Goal: Task Accomplishment & Management: Complete application form

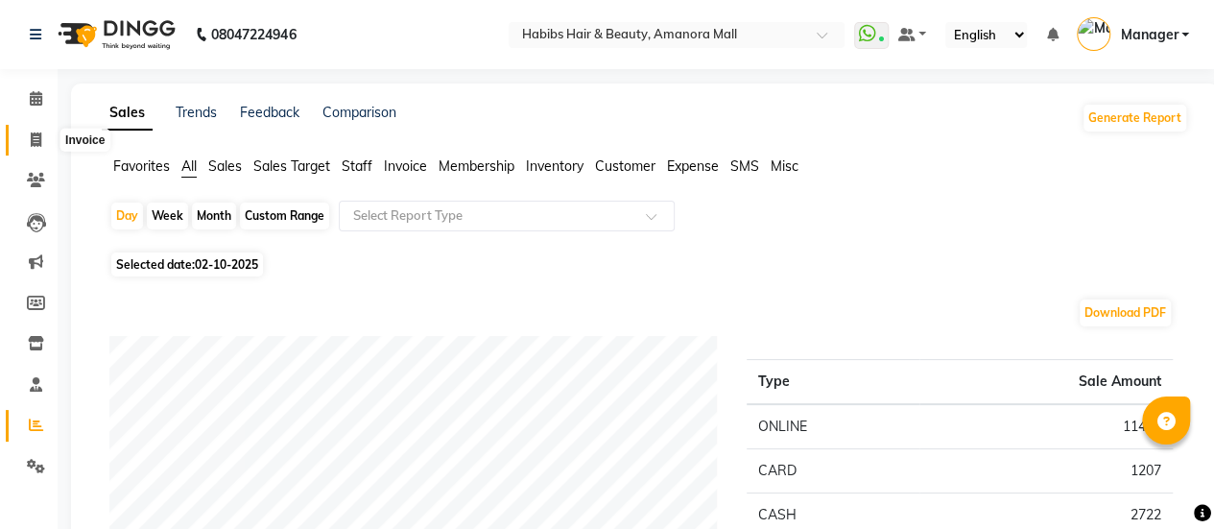
click at [31, 139] on icon at bounding box center [36, 139] width 11 height 14
select select "service"
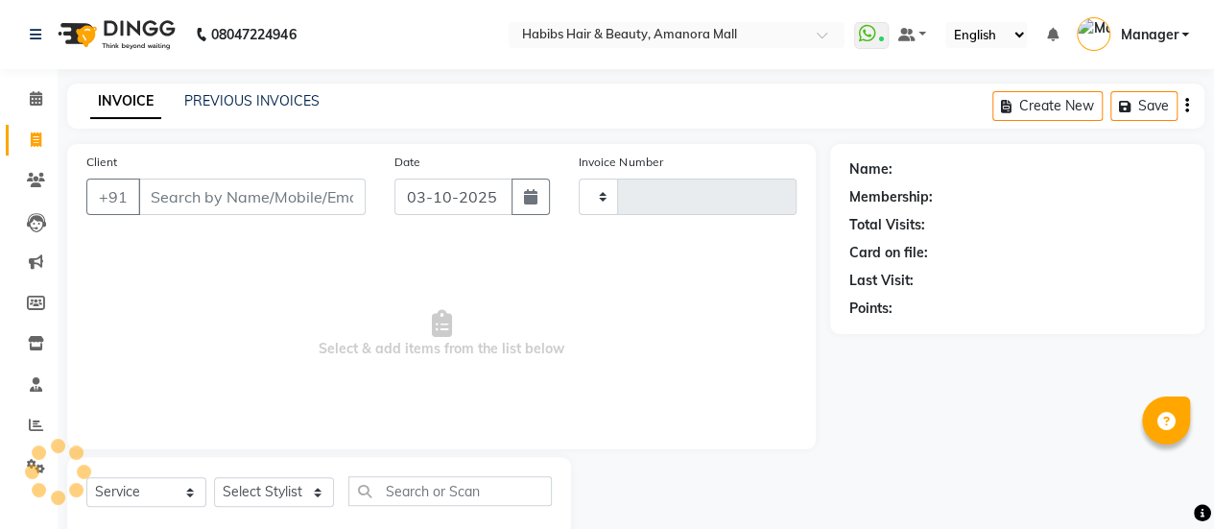
type input "2604"
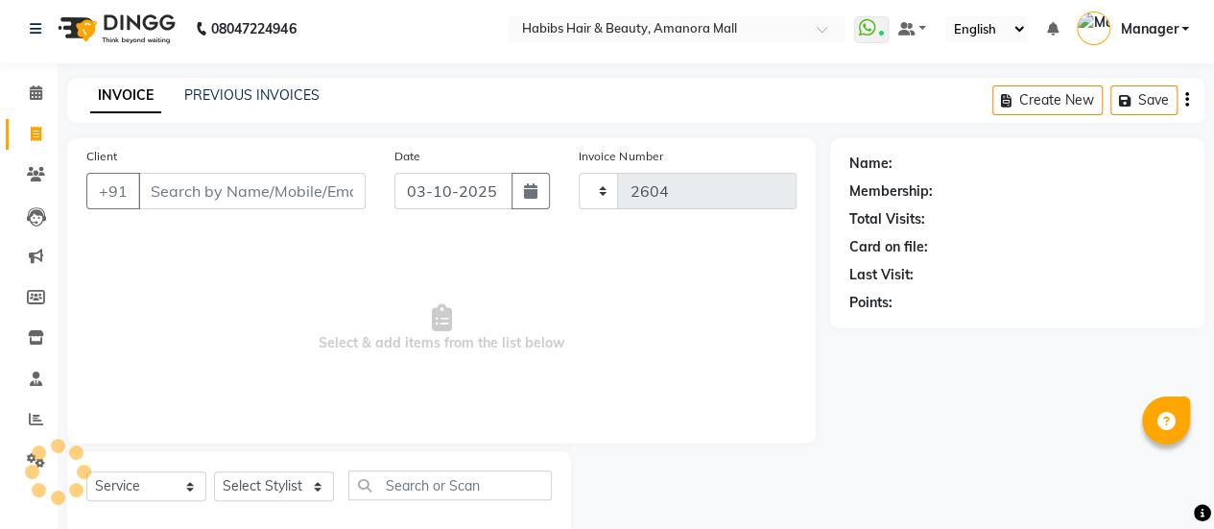
select select "5399"
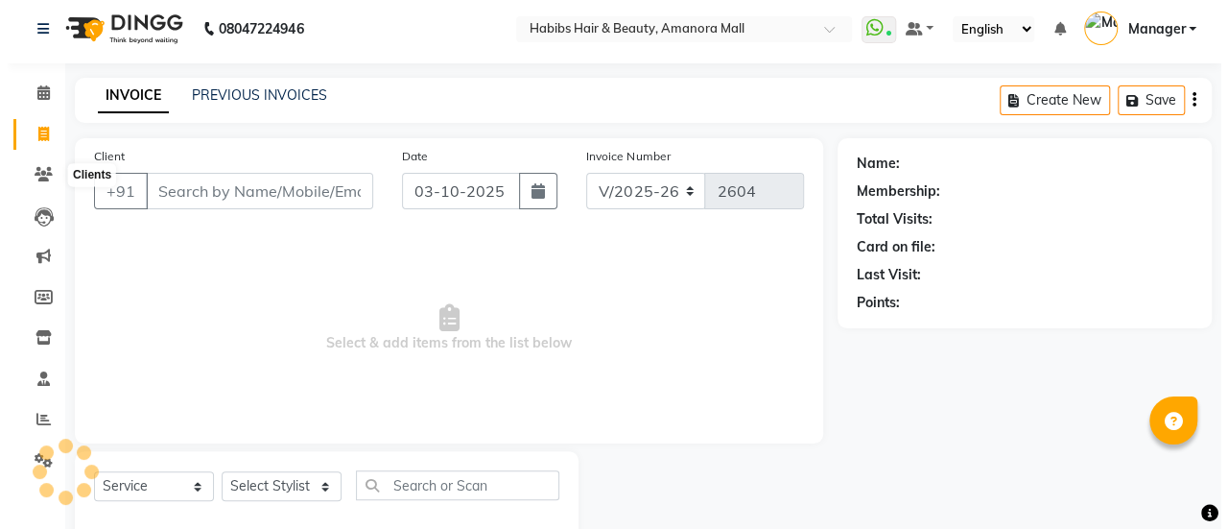
scroll to position [47, 0]
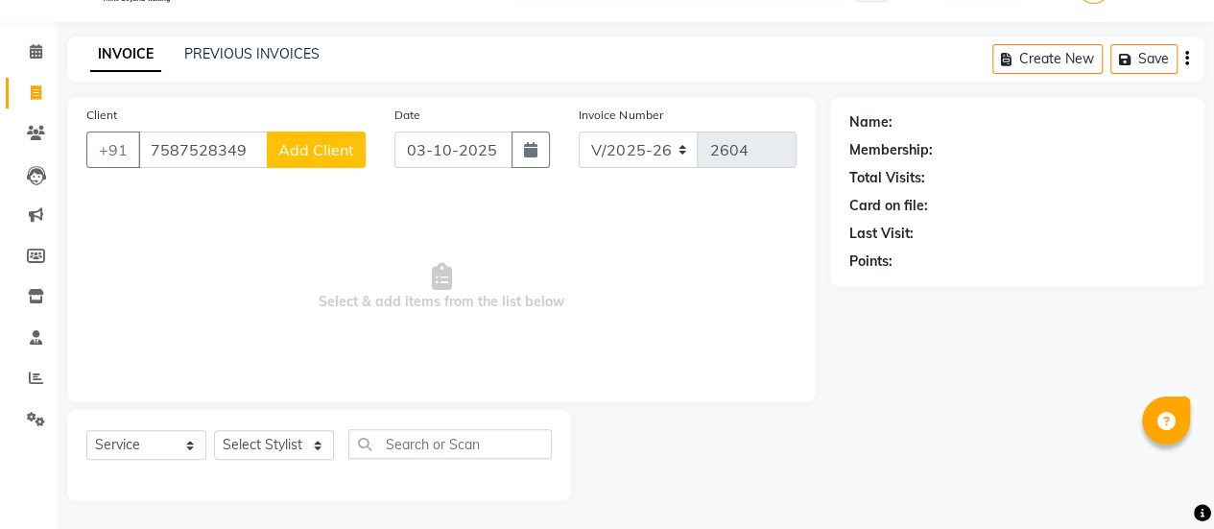
type input "7587528349"
click at [314, 147] on span "Add Client" at bounding box center [316, 149] width 76 height 19
select select "22"
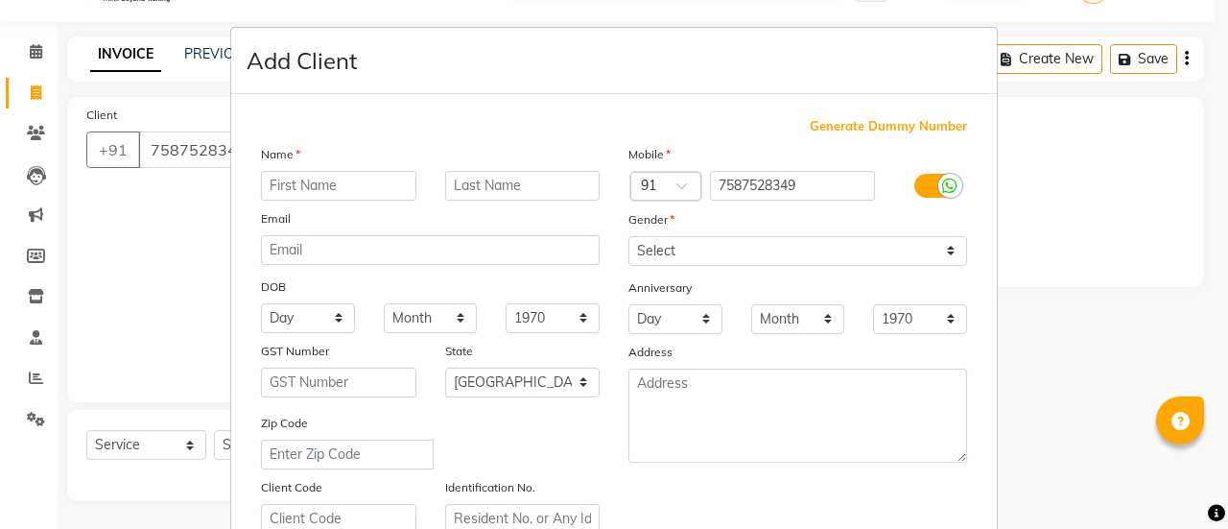
type input "s"
type input "[PERSON_NAME]"
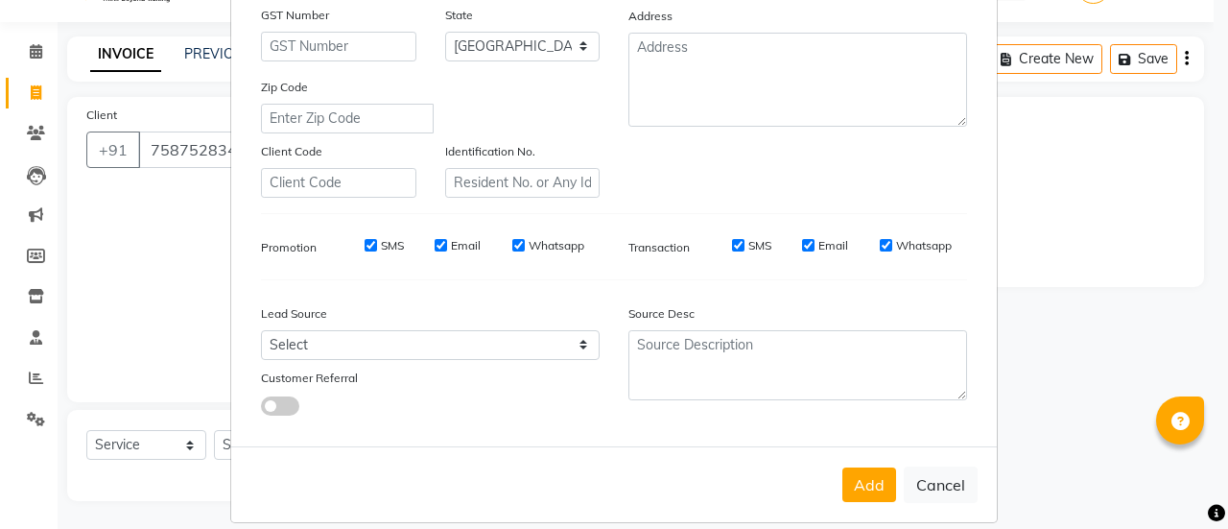
scroll to position [353, 0]
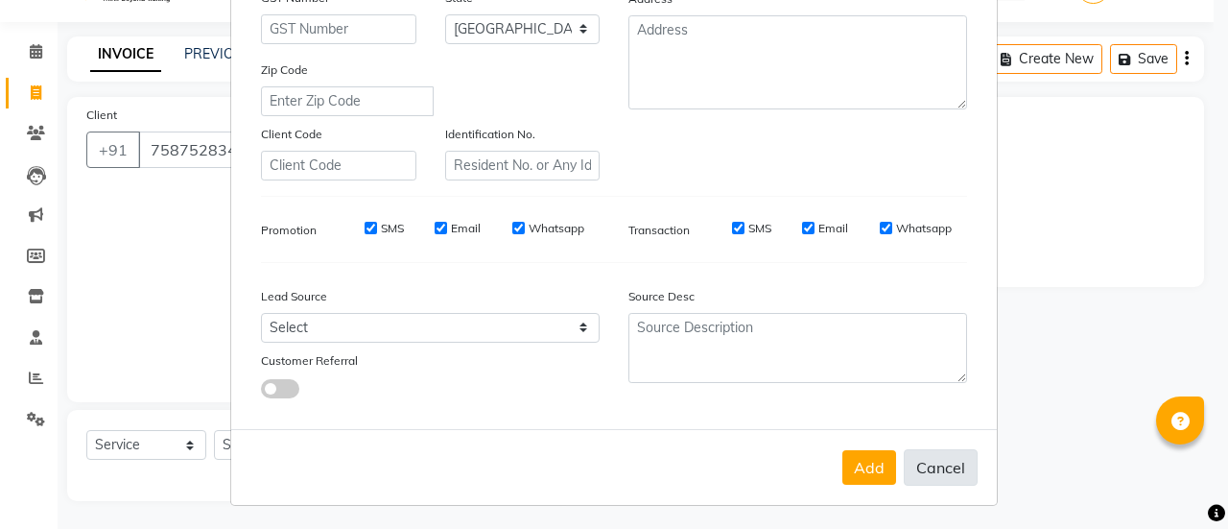
click at [927, 473] on button "Cancel" at bounding box center [941, 467] width 74 height 36
select select
select select "null"
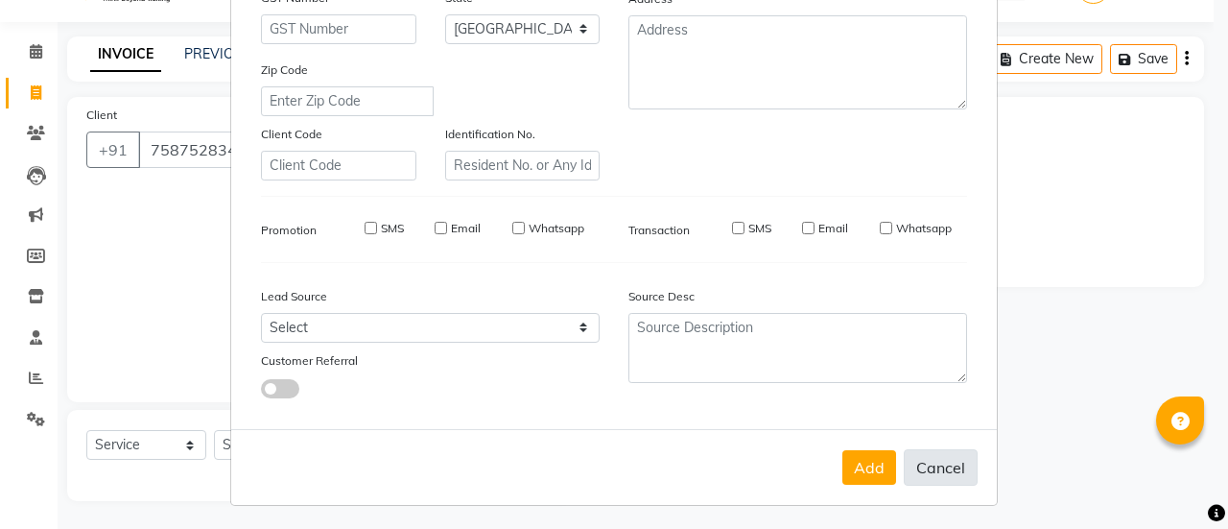
select select
checkbox input "false"
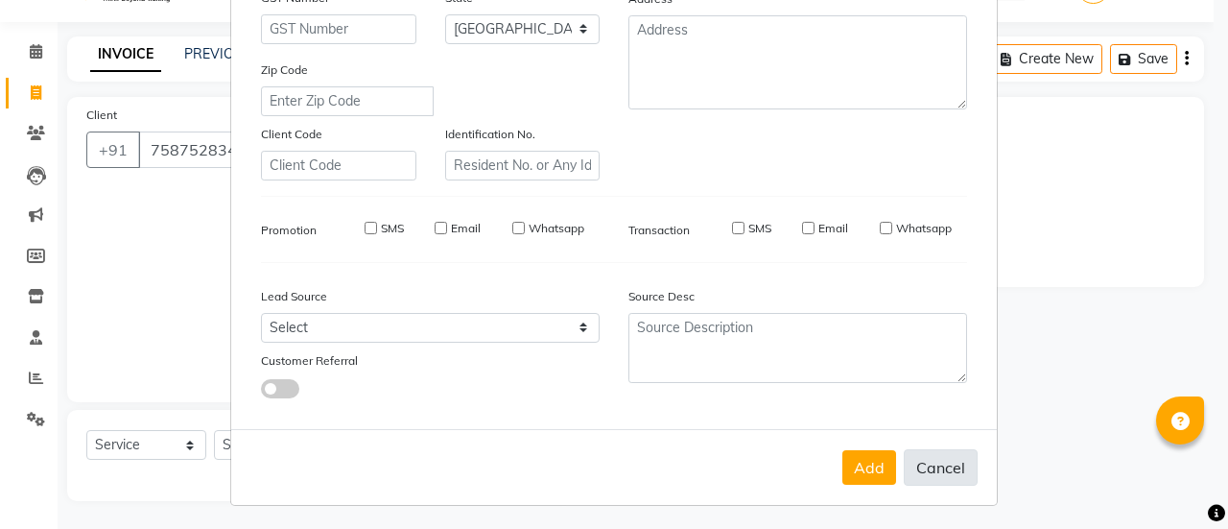
checkbox input "false"
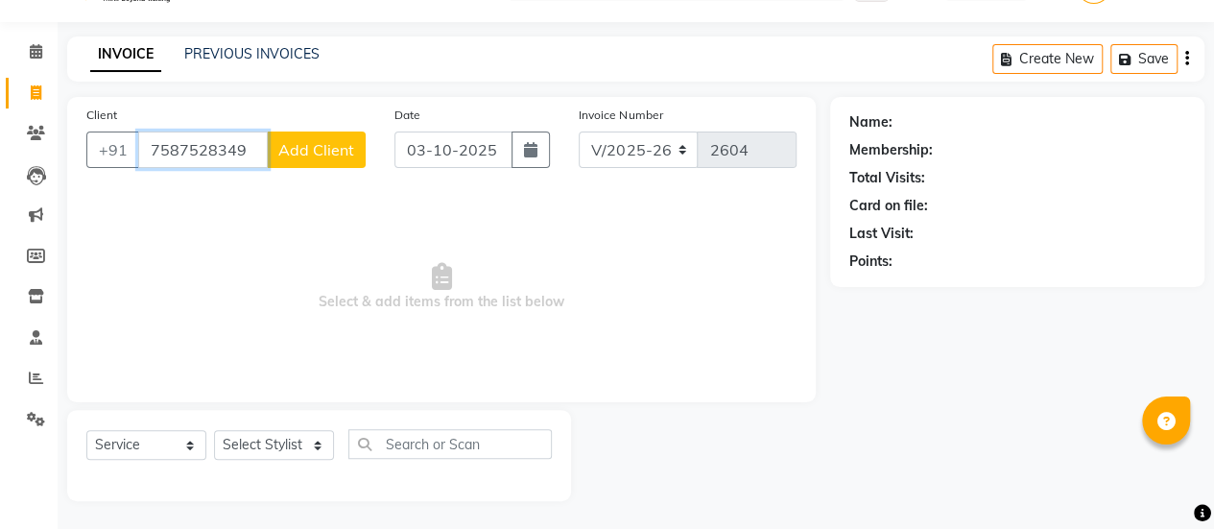
click at [247, 154] on input "7587528349" at bounding box center [203, 149] width 130 height 36
type input "7"
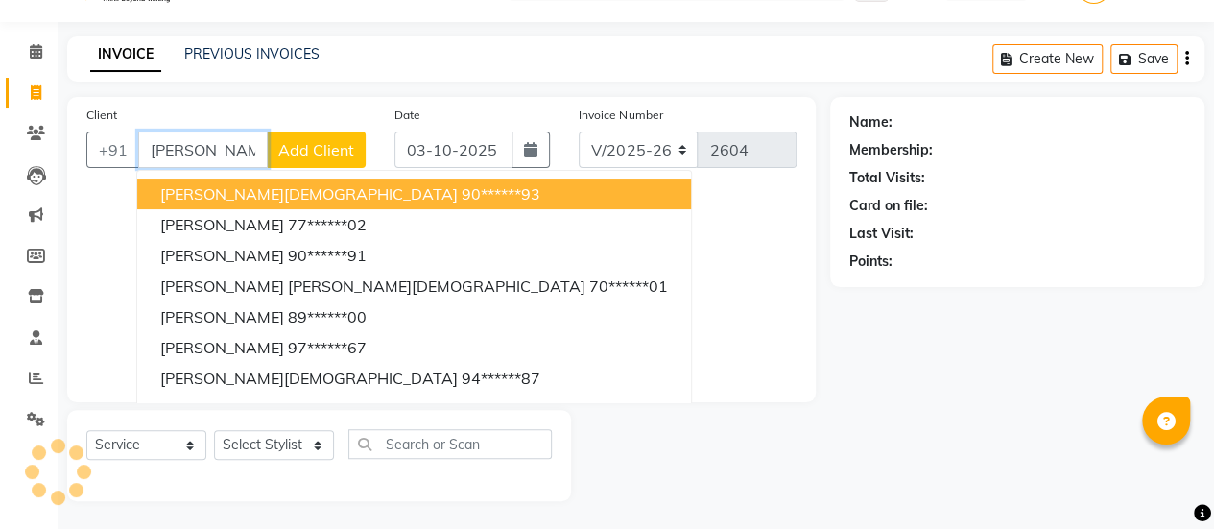
type input "J"
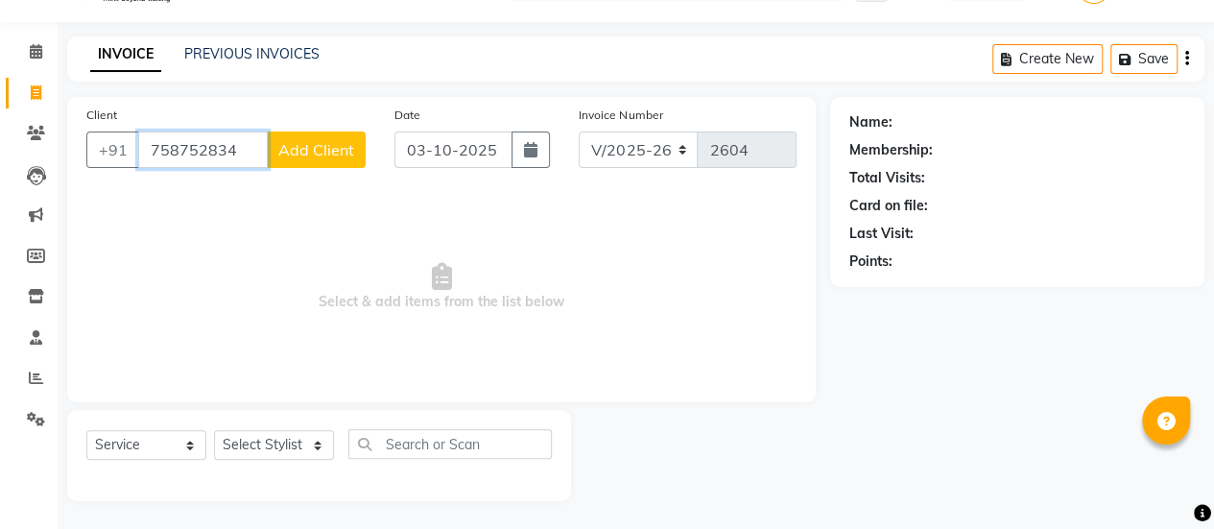
type input "7587528349"
click at [305, 143] on span "Add Client" at bounding box center [316, 149] width 76 height 19
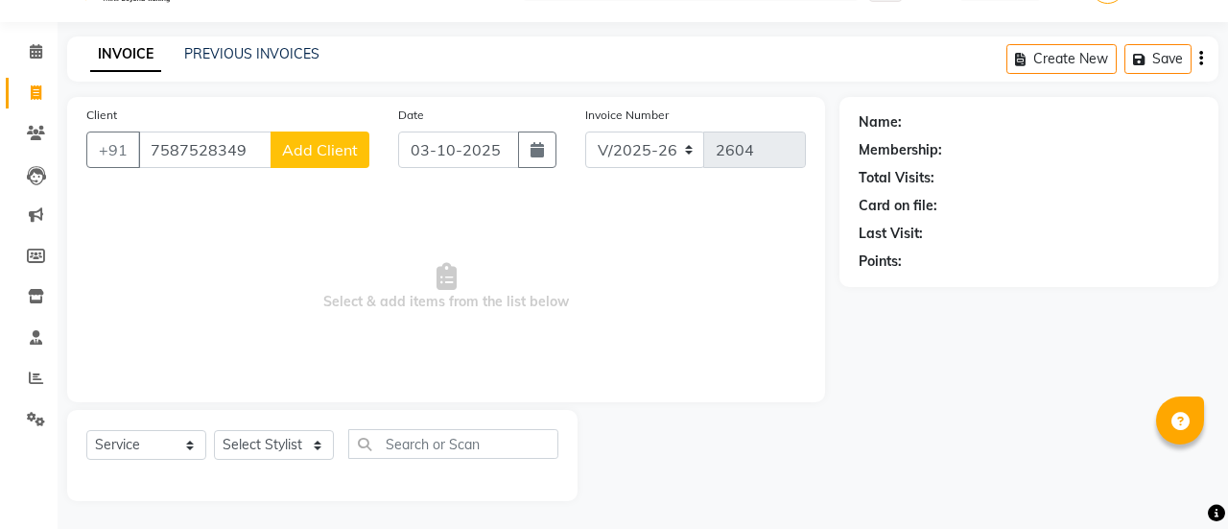
select select "22"
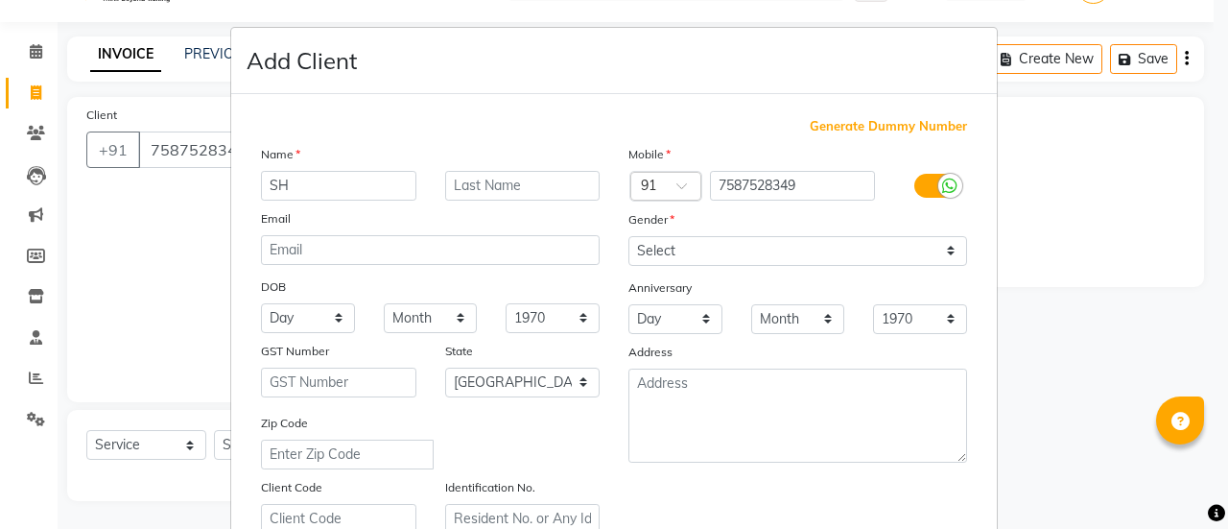
type input "S"
type input "[PERSON_NAME]"
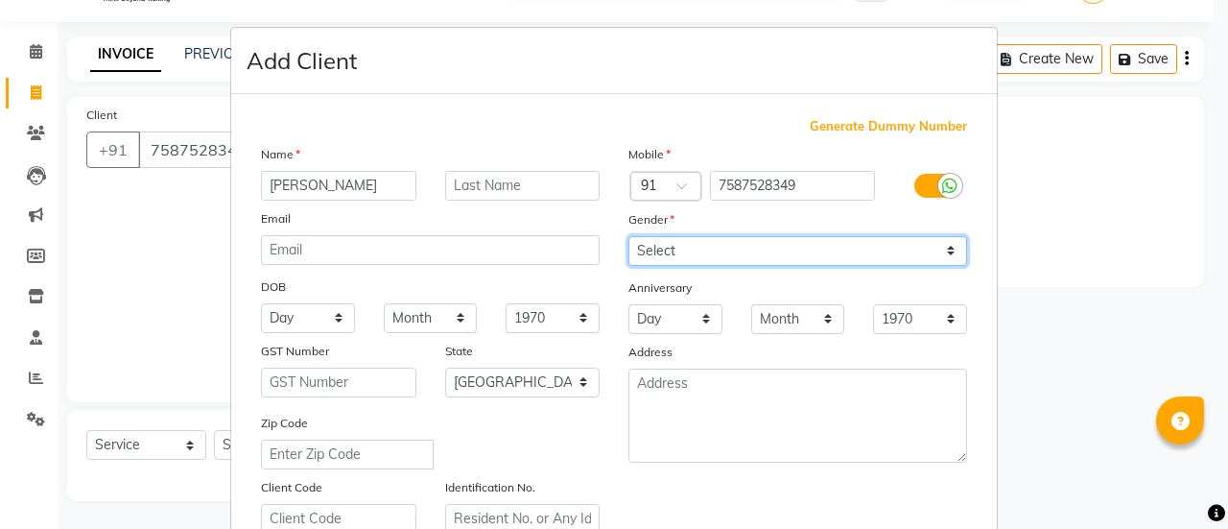
click at [777, 257] on select "Select [DEMOGRAPHIC_DATA] [DEMOGRAPHIC_DATA] Other Prefer Not To Say" at bounding box center [797, 251] width 339 height 30
select select "[DEMOGRAPHIC_DATA]"
click at [628, 236] on select "Select [DEMOGRAPHIC_DATA] [DEMOGRAPHIC_DATA] Other Prefer Not To Say" at bounding box center [797, 251] width 339 height 30
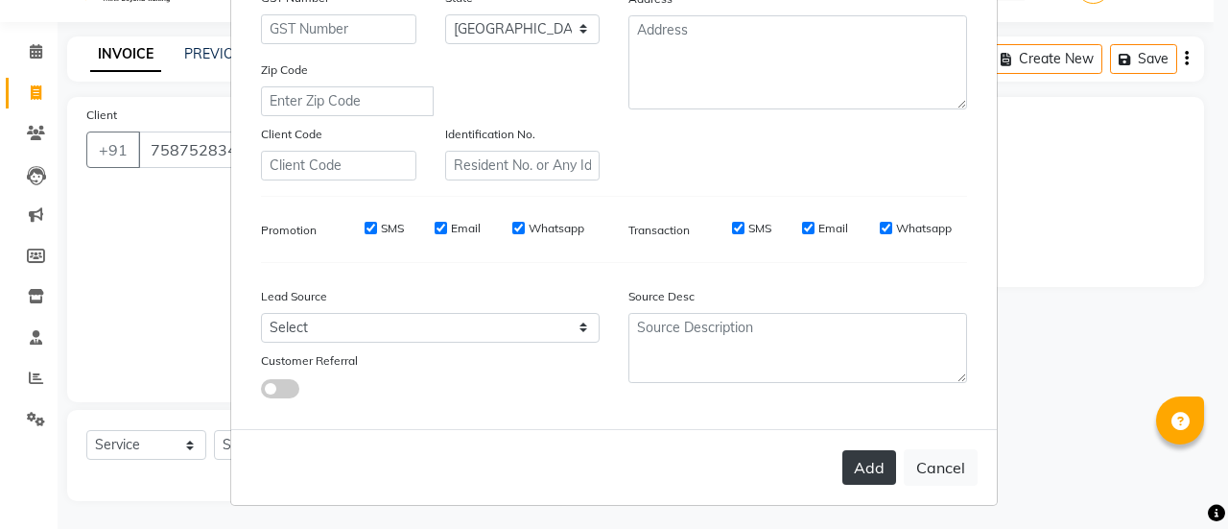
click at [851, 462] on button "Add" at bounding box center [869, 467] width 54 height 35
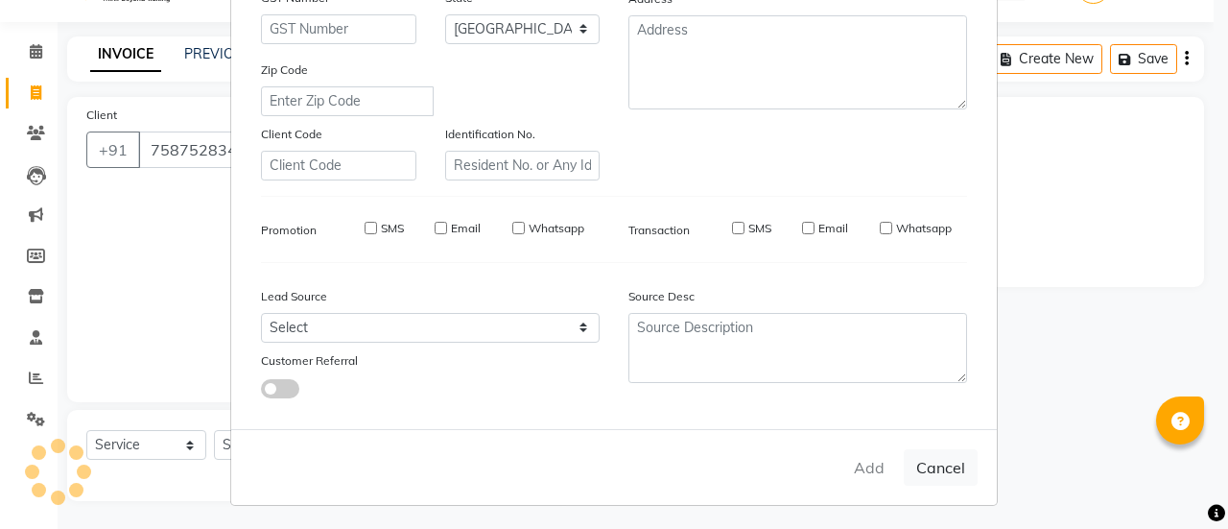
type input "75******49"
select select
select select "null"
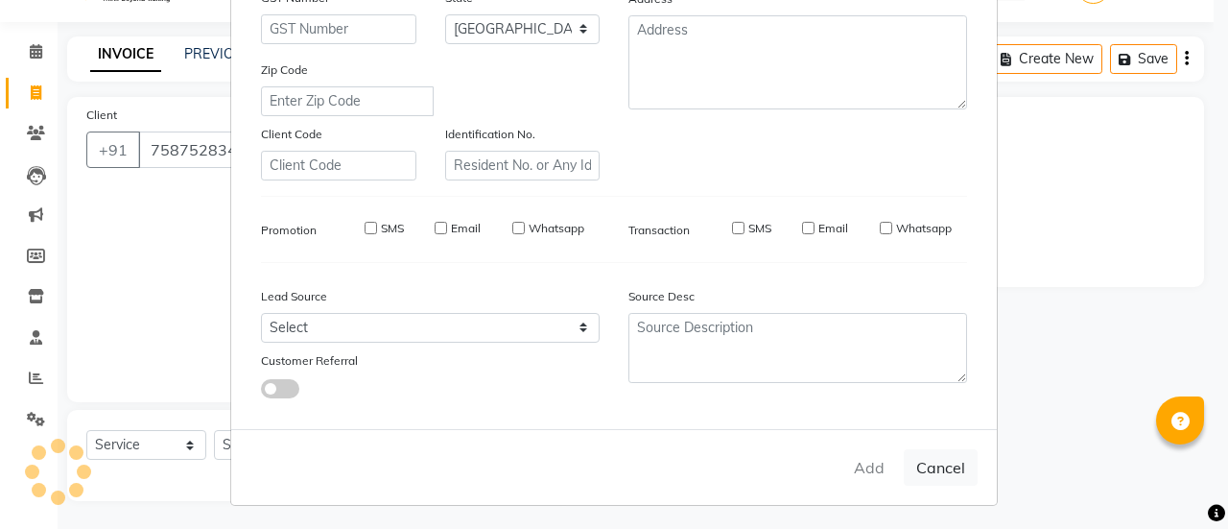
select select
checkbox input "false"
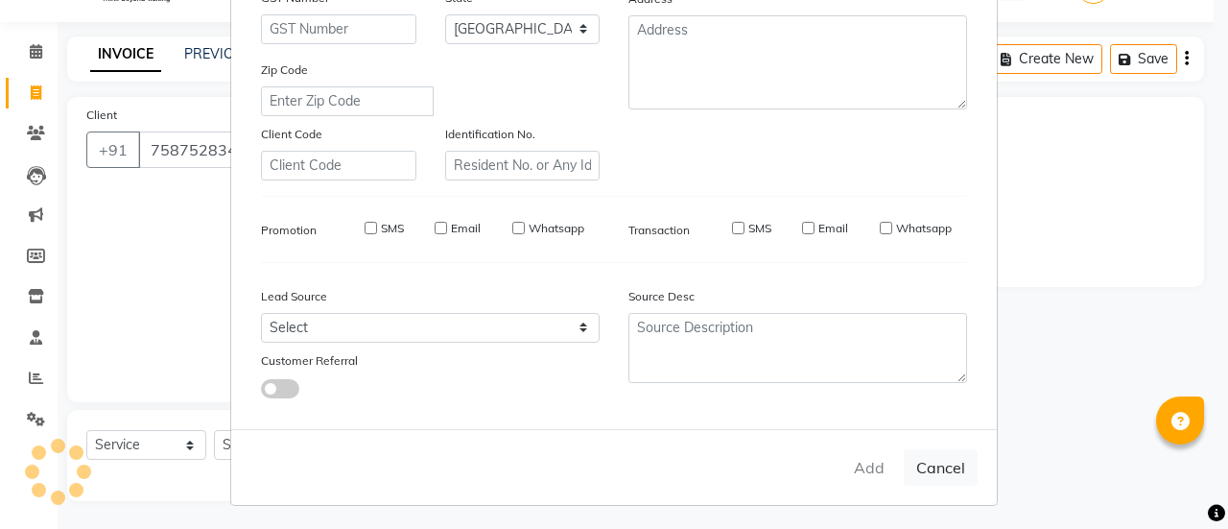
checkbox input "false"
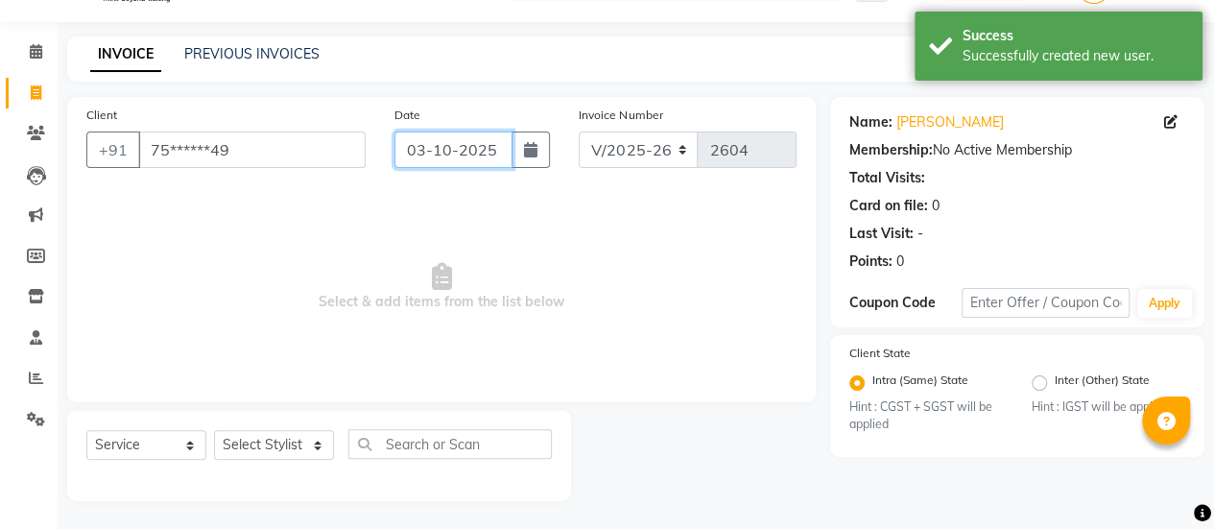
click at [450, 158] on input "03-10-2025" at bounding box center [453, 149] width 119 height 36
select select "10"
select select "2025"
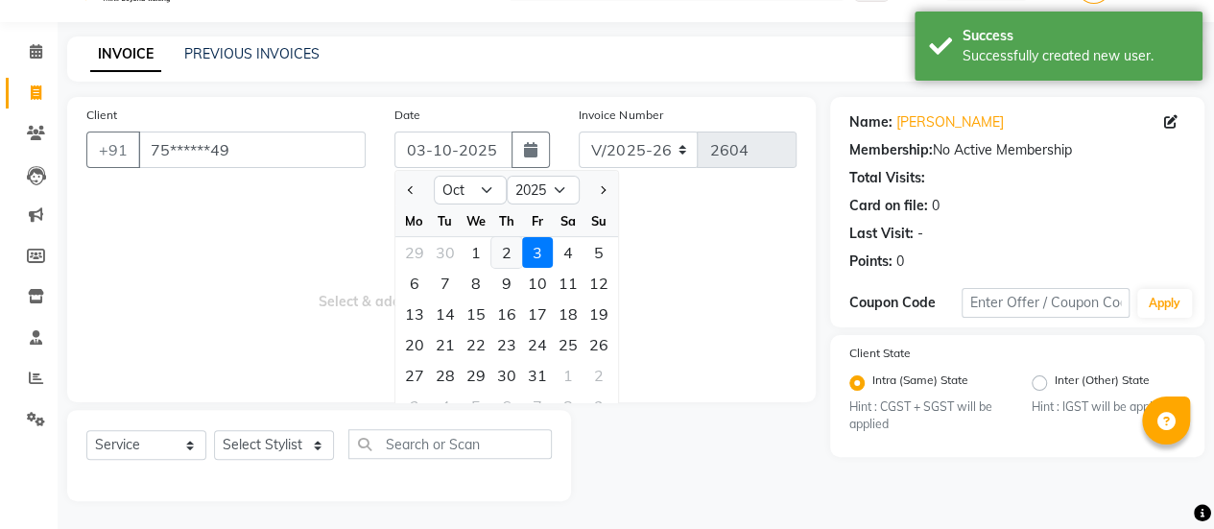
click at [509, 239] on div "2" at bounding box center [506, 252] width 31 height 31
type input "02-10-2025"
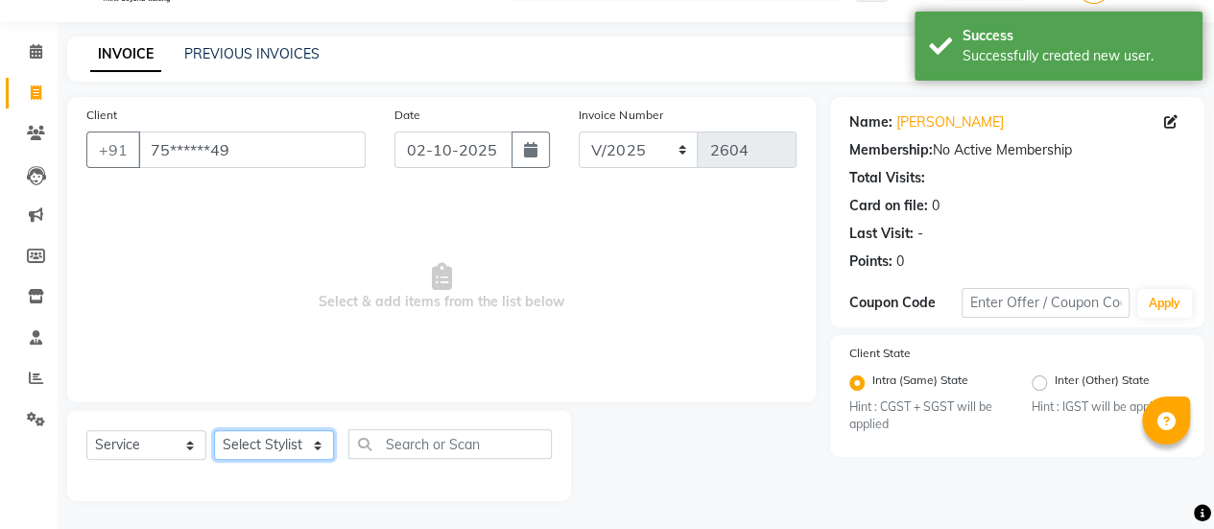
click at [311, 443] on select "Select Stylist [PERSON_NAME] Bhagavantu [PERSON_NAME] [PERSON_NAME] Manager [PE…" at bounding box center [274, 445] width 120 height 30
select select "37551"
click at [214, 430] on select "Select Stylist [PERSON_NAME] Bhagavantu [PERSON_NAME] [PERSON_NAME] Manager [PE…" at bounding box center [274, 445] width 120 height 30
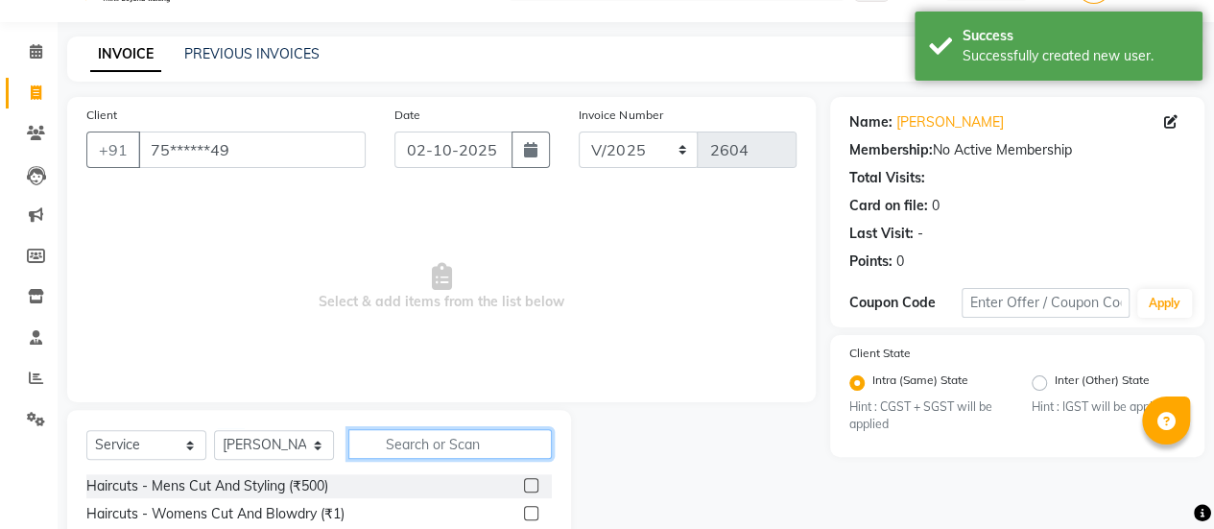
click at [385, 442] on input "text" at bounding box center [449, 444] width 203 height 30
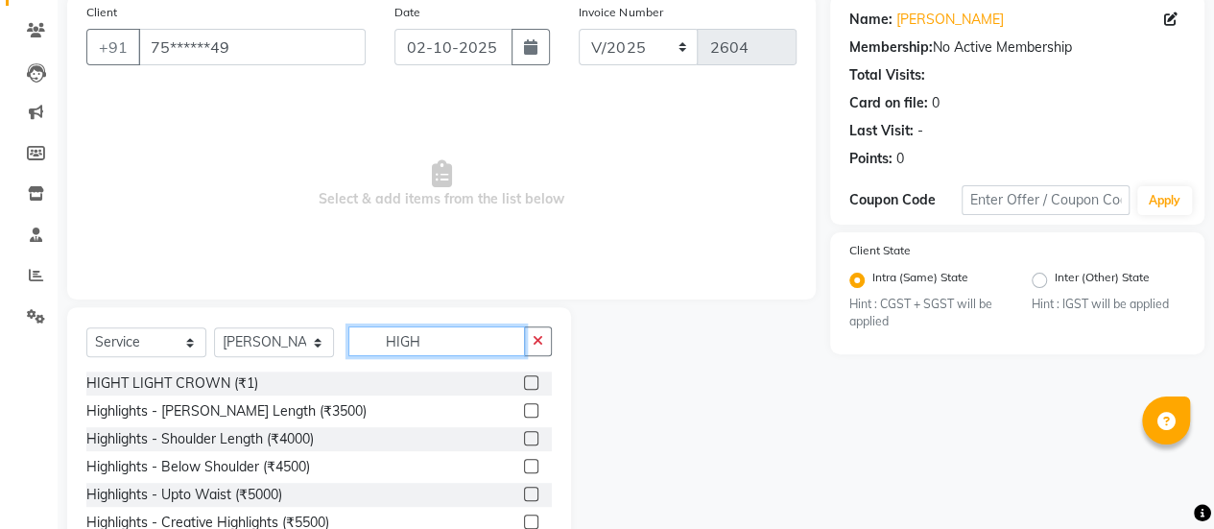
scroll to position [151, 0]
type input "HIGH"
click at [524, 463] on label at bounding box center [531, 465] width 14 height 14
click at [524, 463] on input "checkbox" at bounding box center [530, 466] width 12 height 12
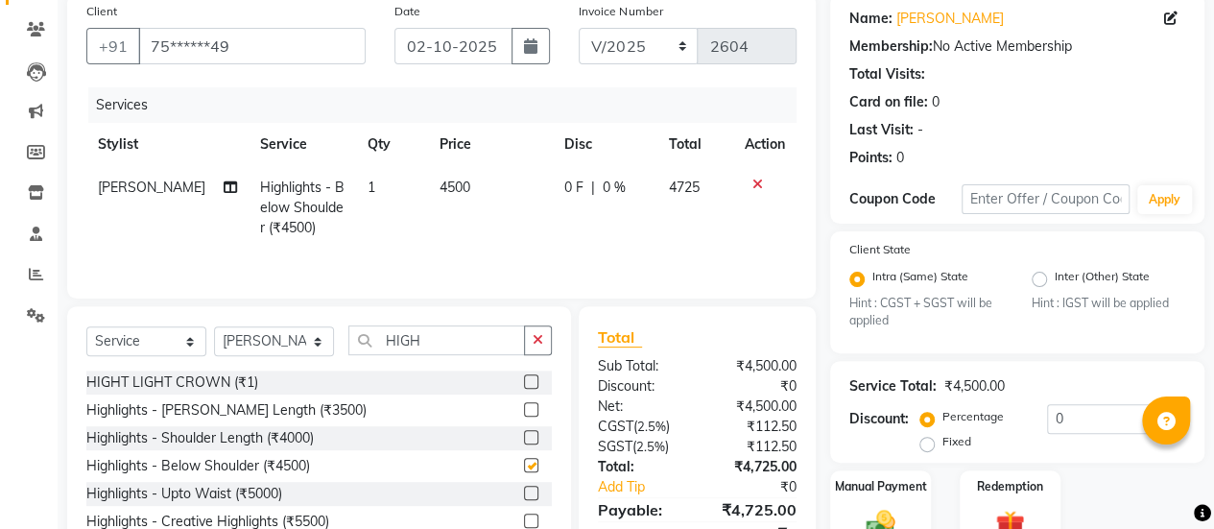
checkbox input "false"
click at [428, 194] on td "4500" at bounding box center [490, 207] width 125 height 83
select select "37551"
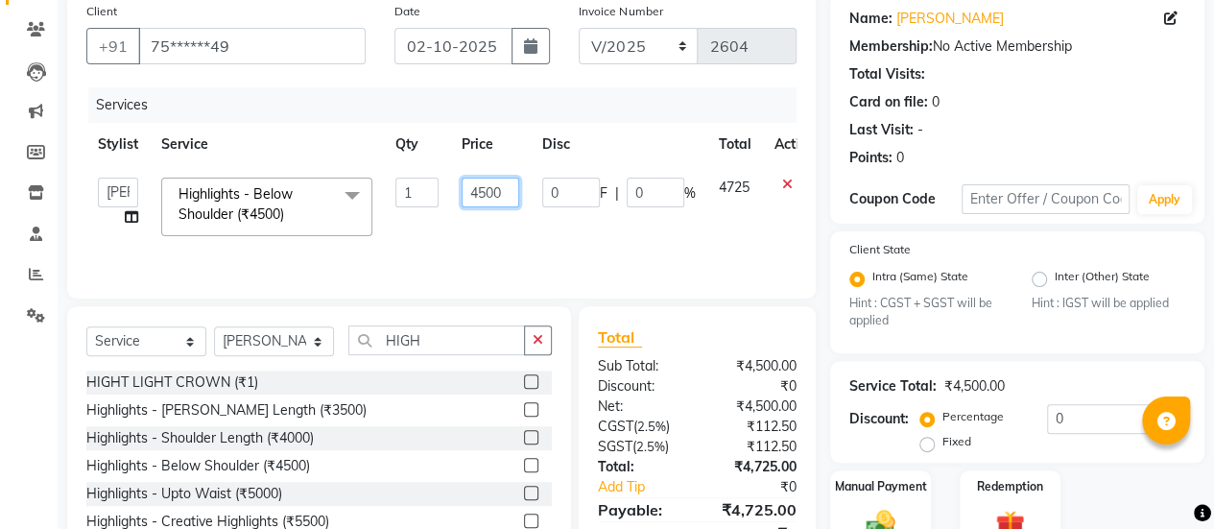
click at [482, 189] on input "4500" at bounding box center [490, 192] width 58 height 30
type input "6000"
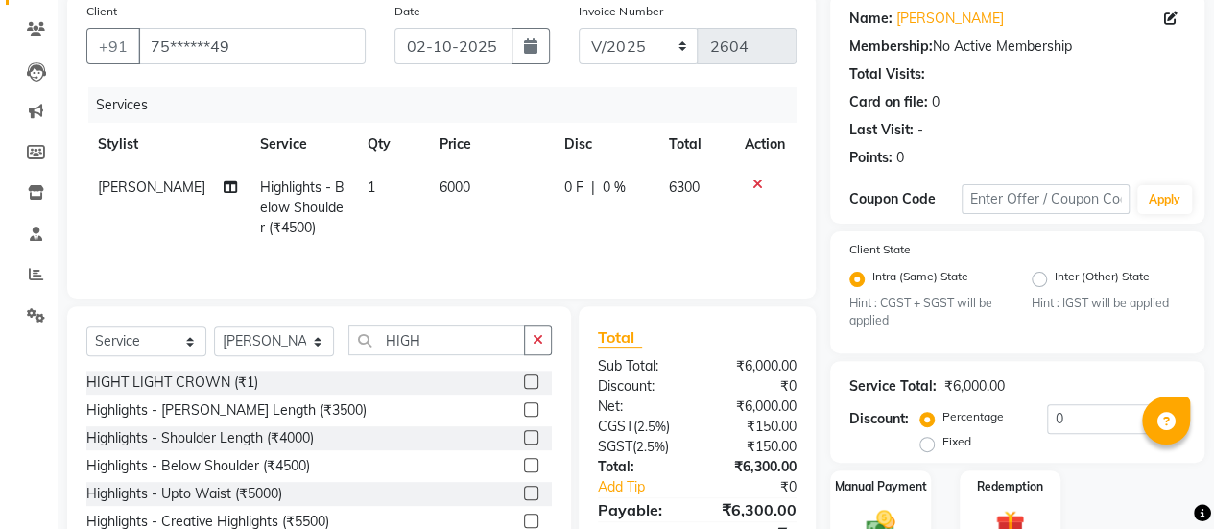
click at [652, 251] on div "Services Stylist Service Qty Price Disc Total Action [PERSON_NAME] Highlights -…" at bounding box center [441, 183] width 710 height 192
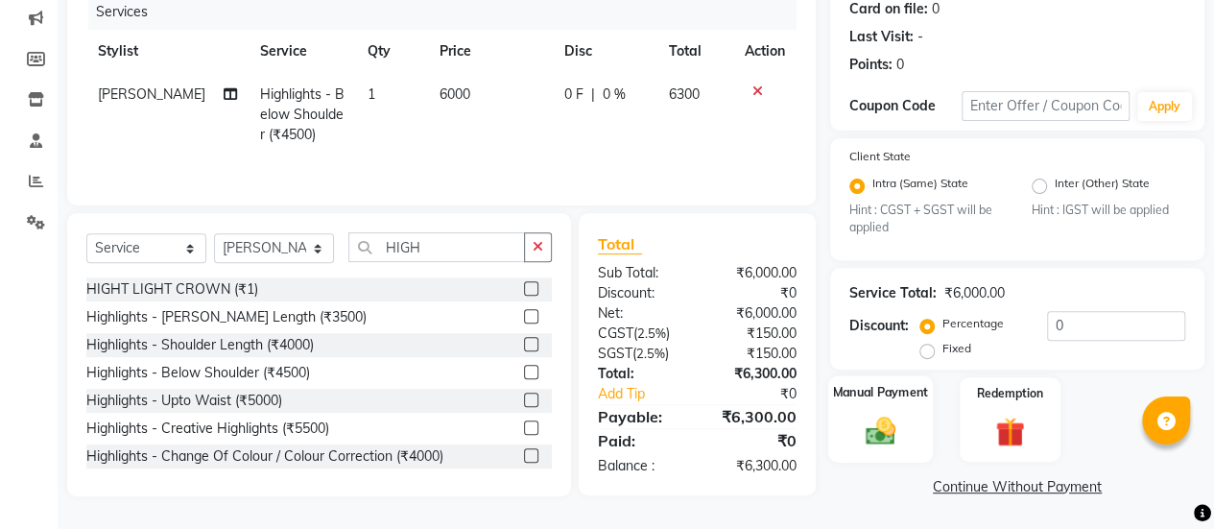
click at [901, 427] on img at bounding box center [880, 431] width 49 height 35
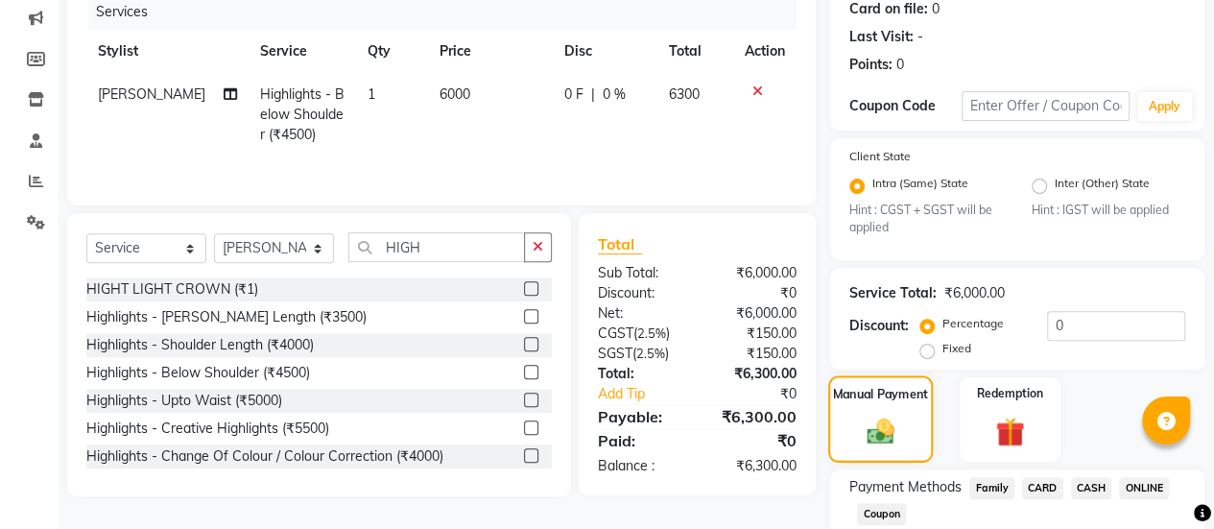
scroll to position [367, 0]
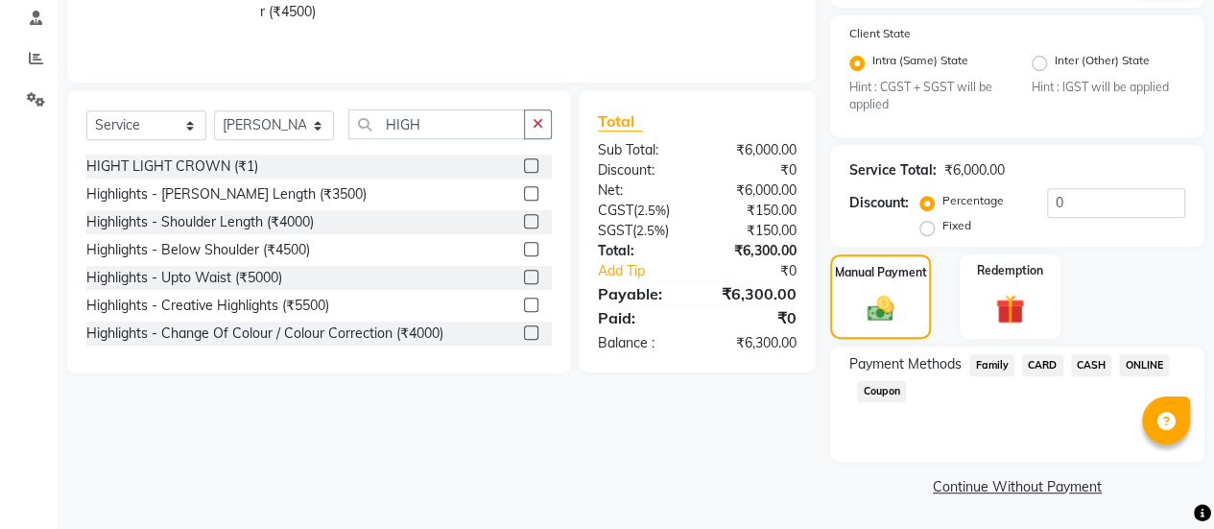
click at [1044, 364] on span "CARD" at bounding box center [1042, 365] width 41 height 22
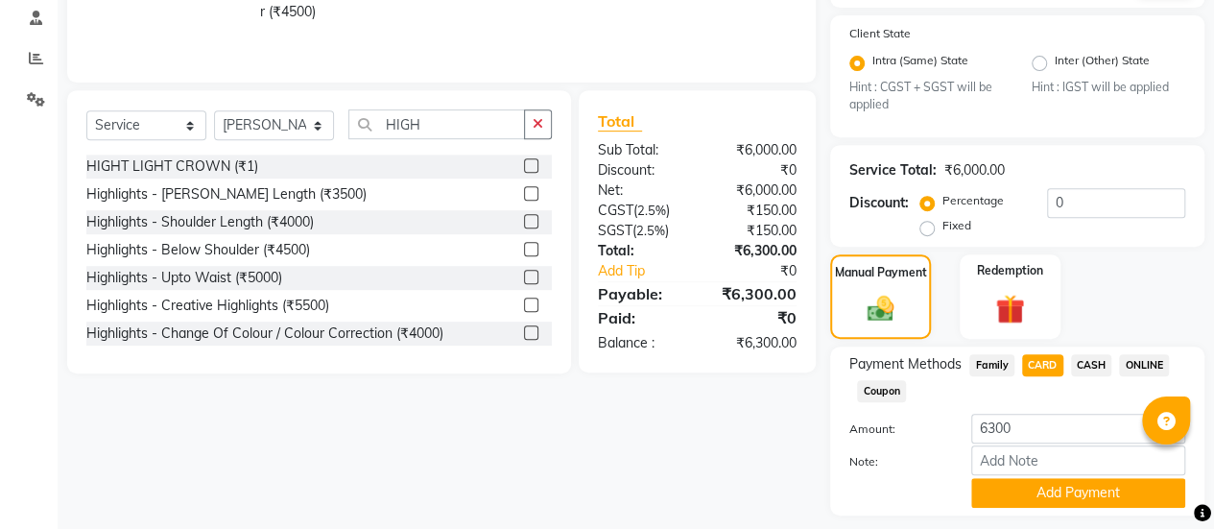
scroll to position [420, 0]
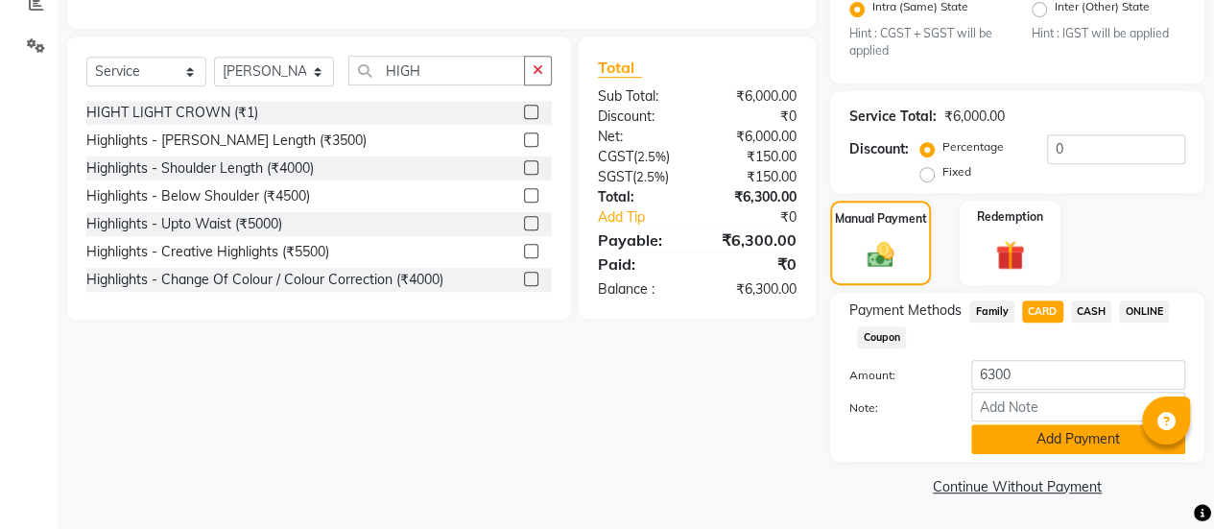
click at [1048, 429] on button "Add Payment" at bounding box center [1078, 439] width 214 height 30
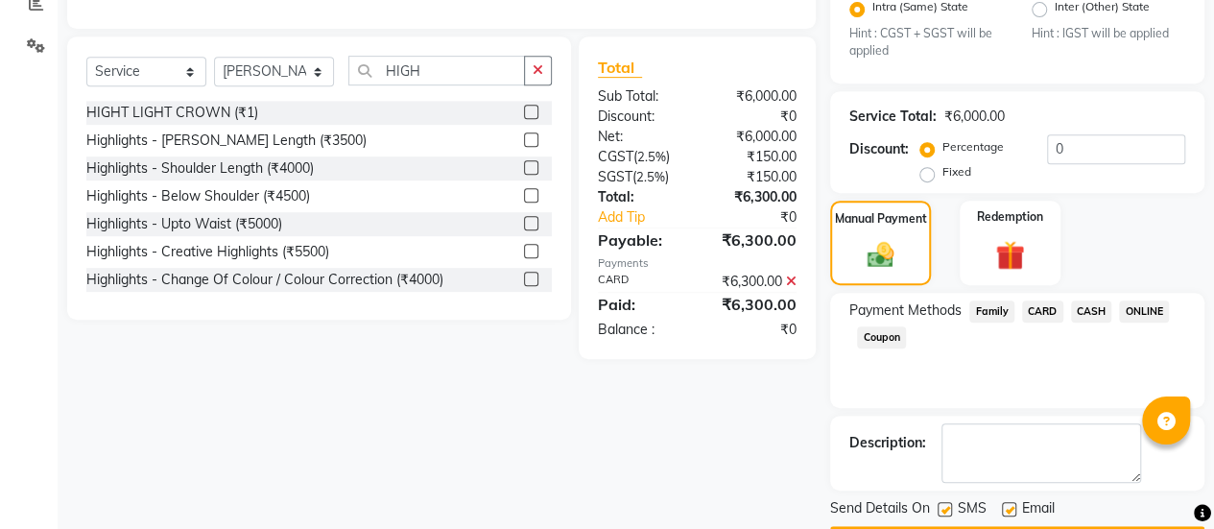
scroll to position [473, 0]
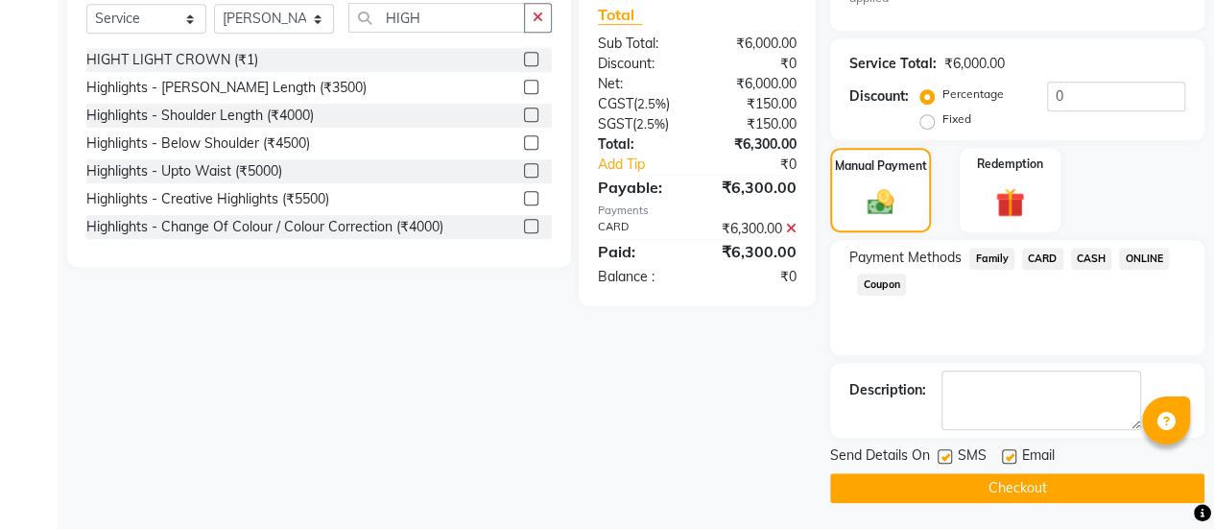
click at [1002, 456] on label at bounding box center [1009, 456] width 14 height 14
click at [1002, 456] on input "checkbox" at bounding box center [1008, 457] width 12 height 12
checkbox input "false"
click at [1010, 484] on button "Checkout" at bounding box center [1017, 488] width 374 height 30
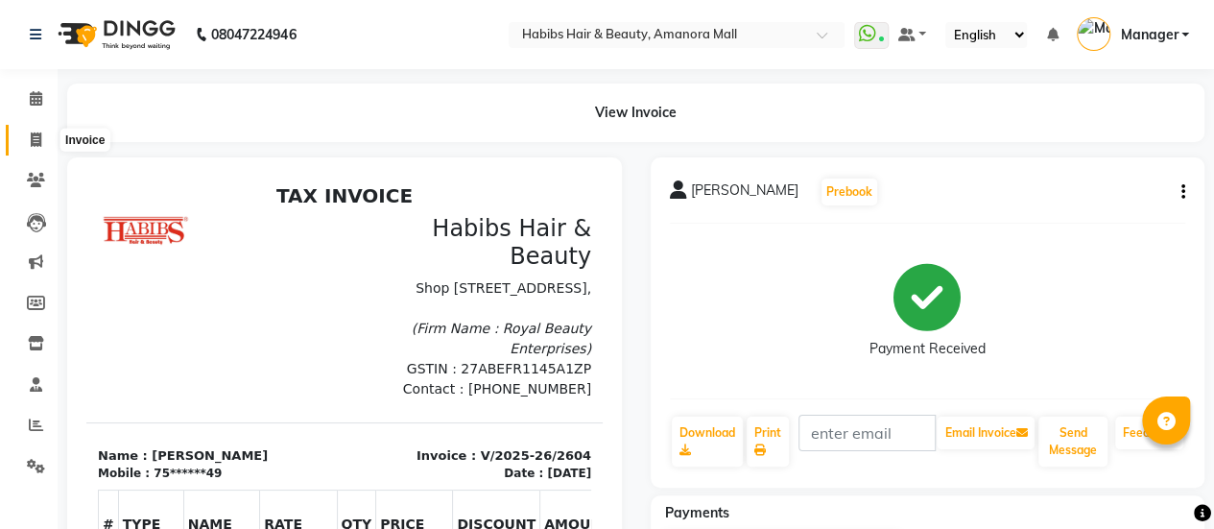
click at [40, 137] on icon at bounding box center [36, 139] width 11 height 14
select select "5399"
select select "service"
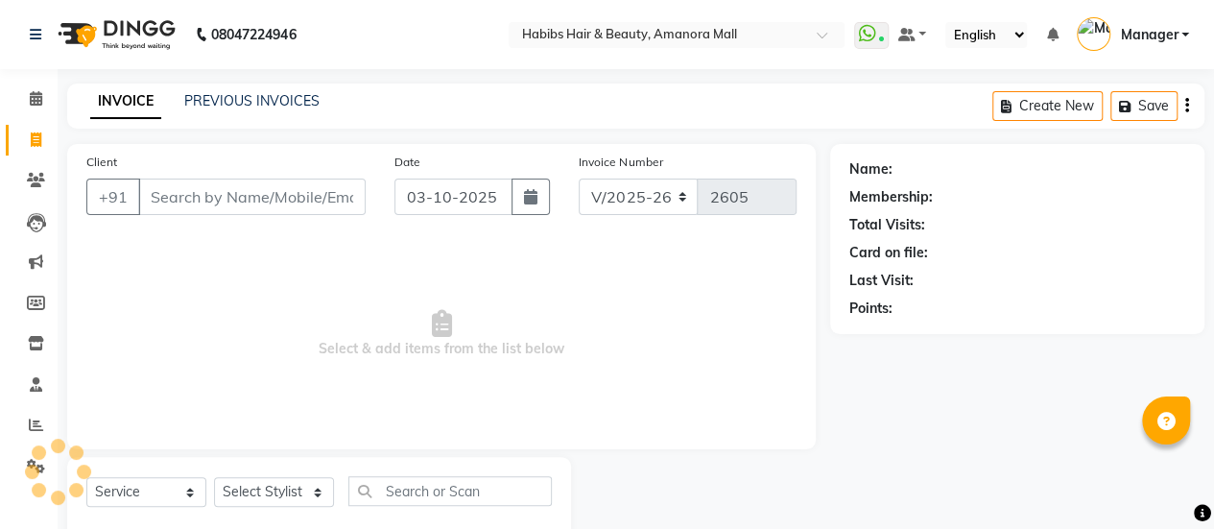
scroll to position [47, 0]
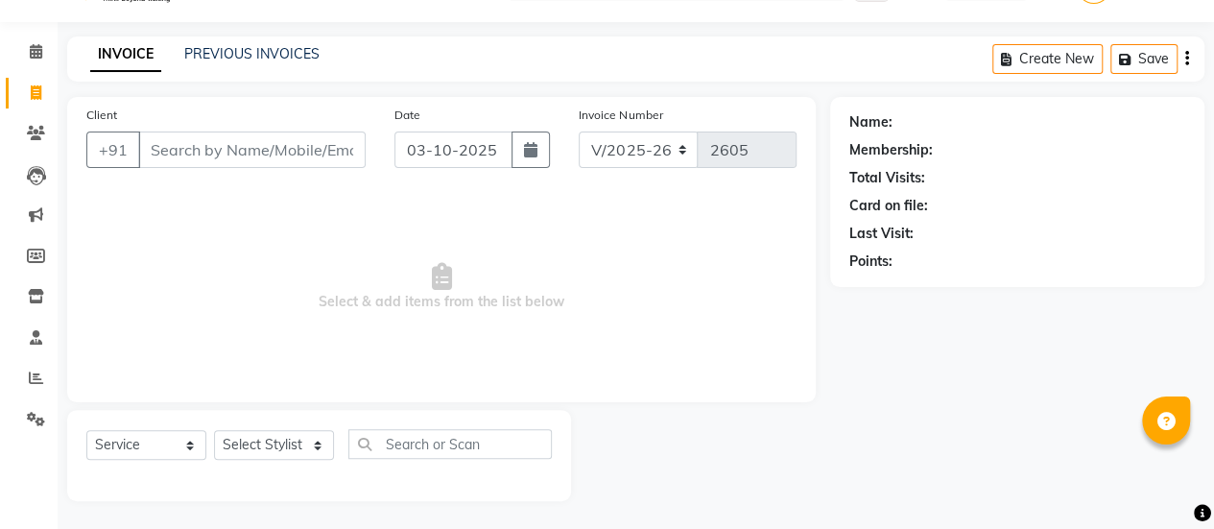
click at [266, 145] on input "Client" at bounding box center [251, 149] width 227 height 36
click at [419, 164] on input "03-10-2025" at bounding box center [453, 149] width 119 height 36
select select "10"
select select "2025"
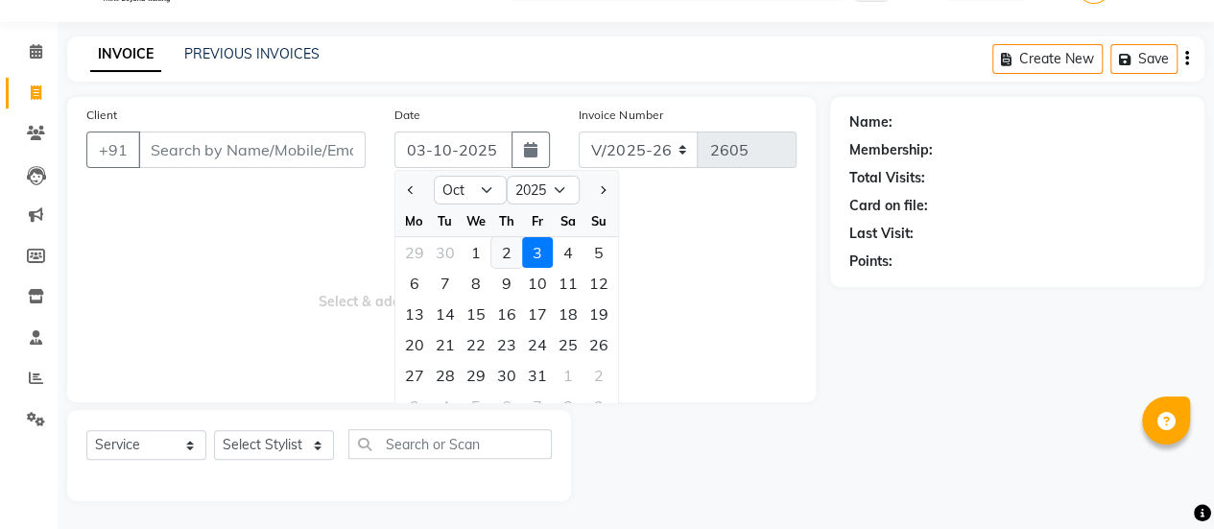
click at [499, 250] on div "2" at bounding box center [506, 252] width 31 height 31
type input "02-10-2025"
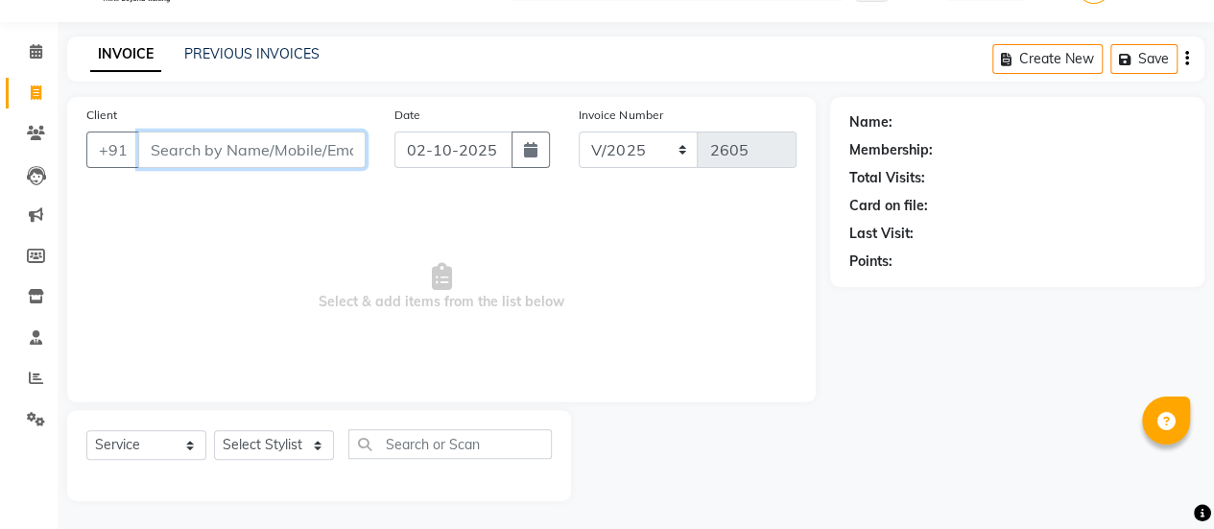
click at [212, 154] on input "Client" at bounding box center [251, 149] width 227 height 36
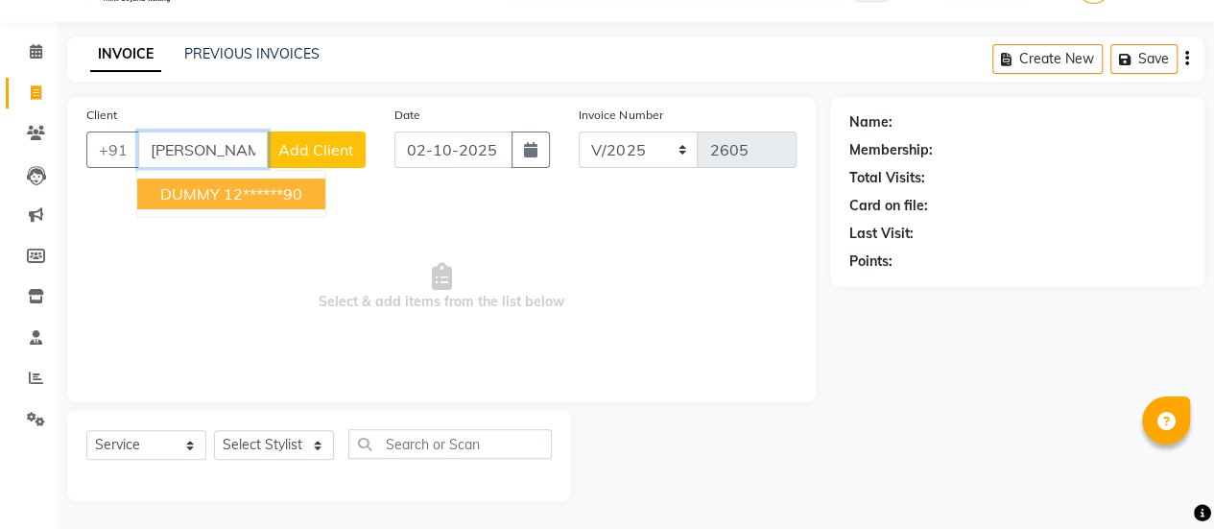
click at [212, 185] on span "DUMMY" at bounding box center [189, 193] width 59 height 19
type input "12******90"
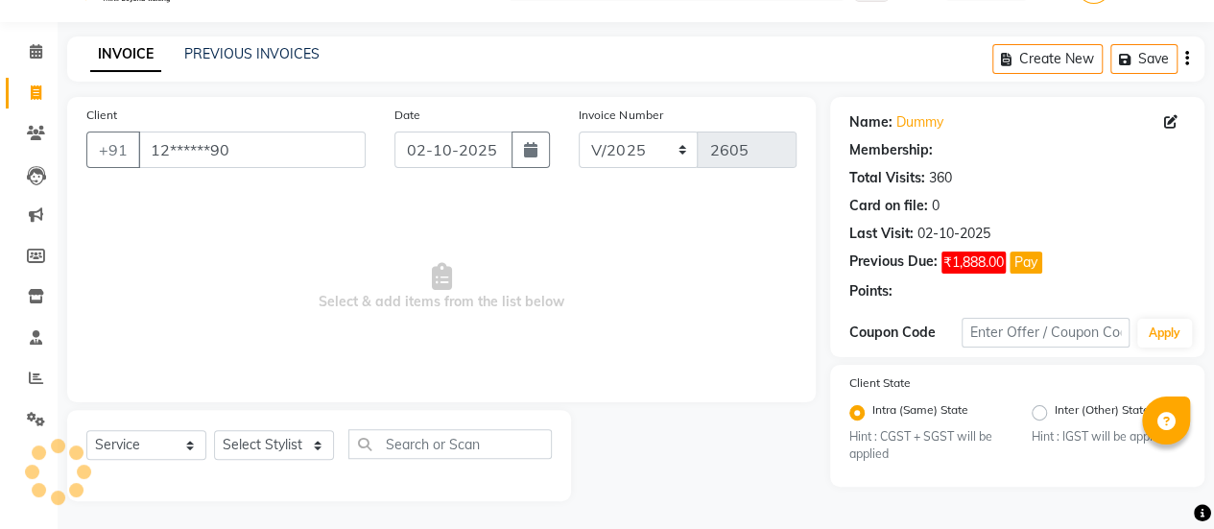
select select "1: Object"
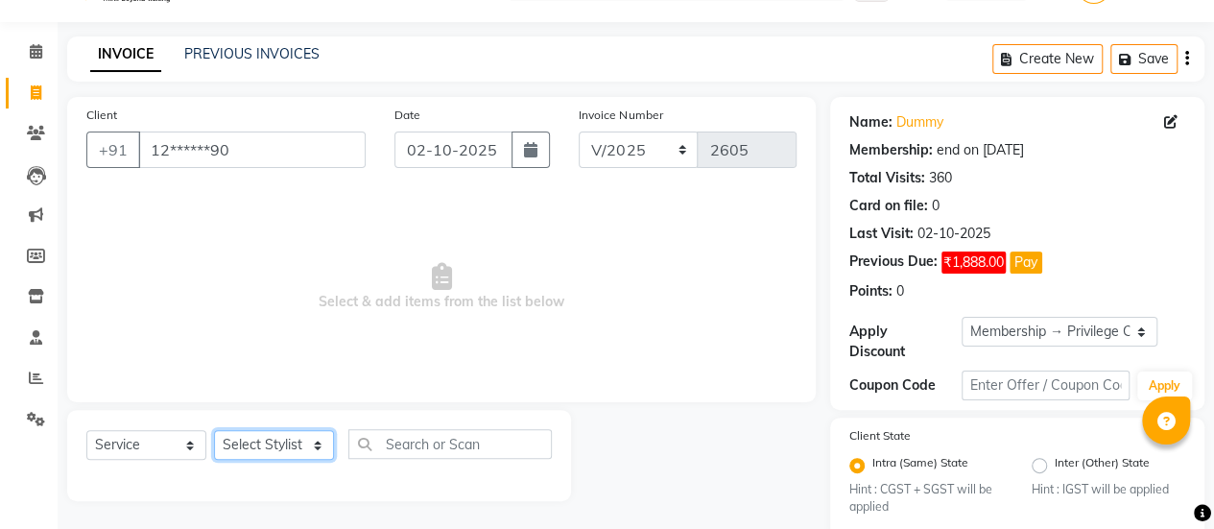
click at [303, 446] on select "Select Stylist [PERSON_NAME] Bhagavantu [PERSON_NAME] [PERSON_NAME] Manager [PE…" at bounding box center [274, 445] width 120 height 30
select select "93563"
click at [214, 430] on select "Select Stylist [PERSON_NAME] Bhagavantu [PERSON_NAME] [PERSON_NAME] Manager [PE…" at bounding box center [274, 445] width 120 height 30
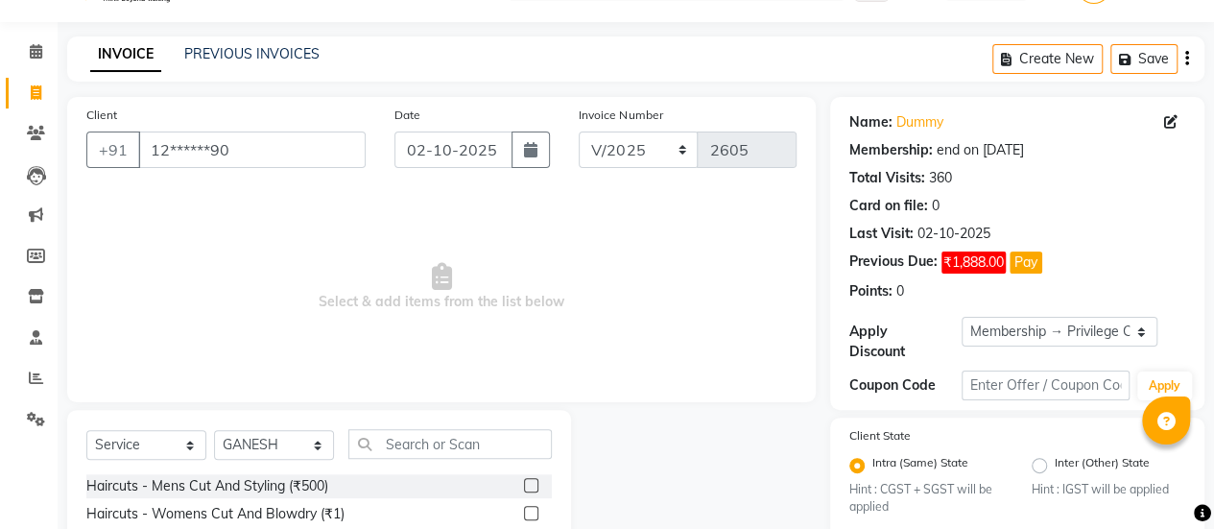
click at [524, 512] on label at bounding box center [531, 513] width 14 height 14
click at [524, 512] on input "checkbox" at bounding box center [530, 514] width 12 height 12
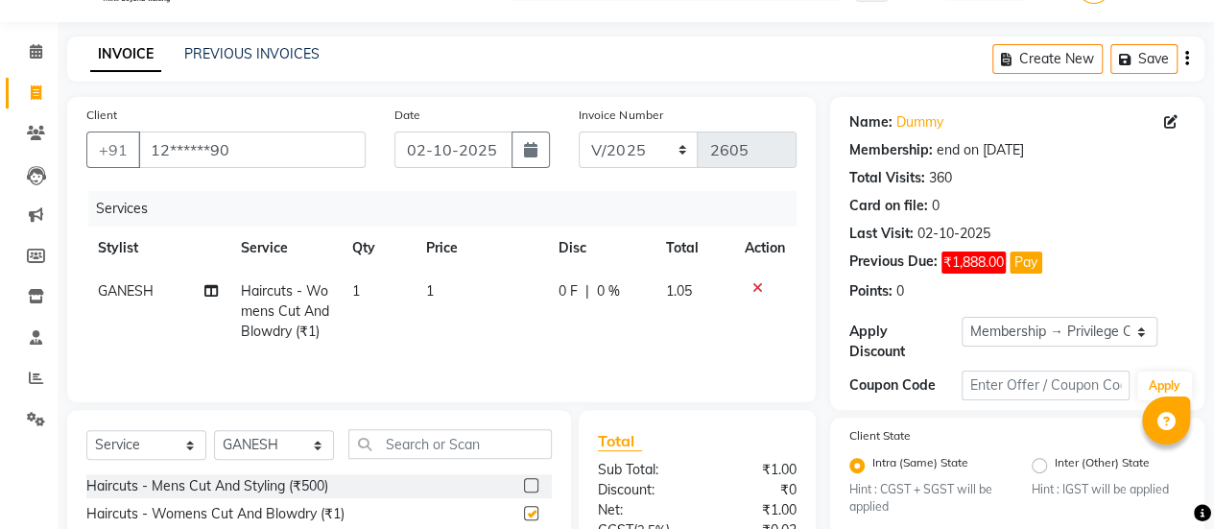
checkbox input "false"
click at [447, 297] on td "1" at bounding box center [480, 311] width 132 height 83
select select "93563"
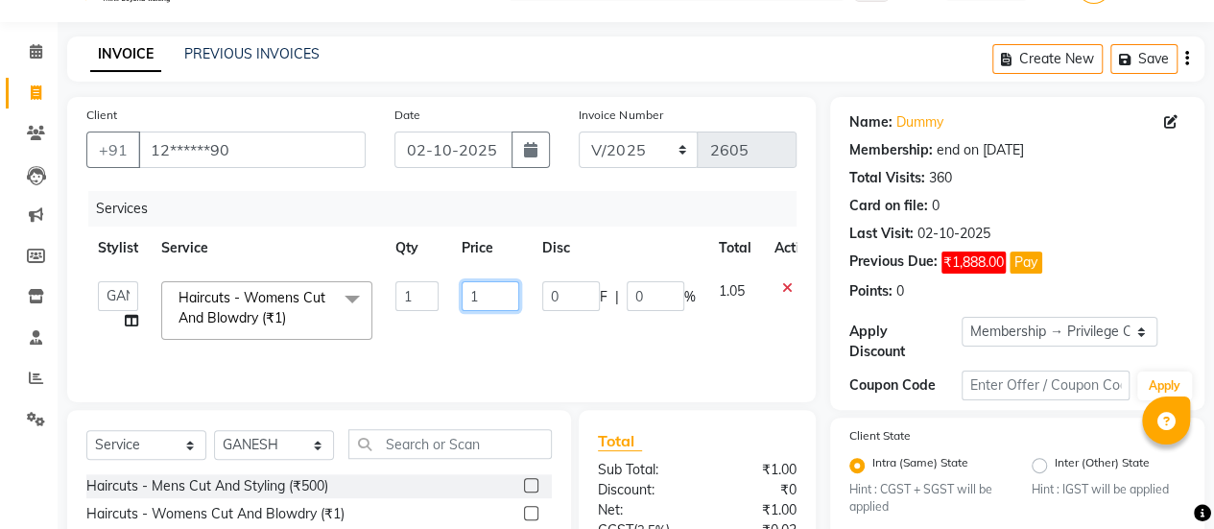
click at [491, 291] on input "1" at bounding box center [490, 296] width 58 height 30
type input "600"
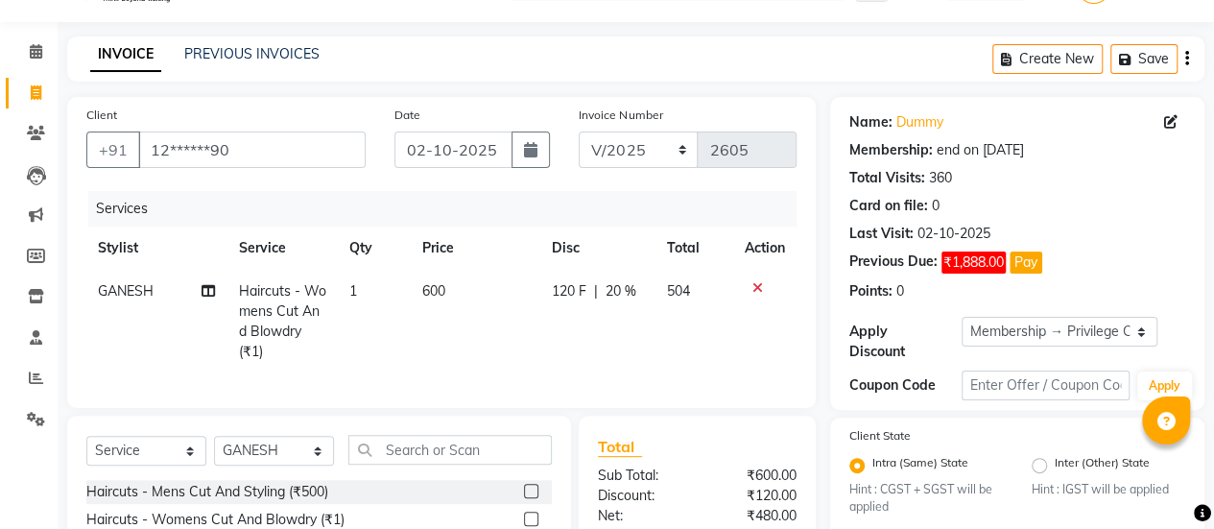
click at [601, 324] on td "120 F | 20 %" at bounding box center [597, 322] width 115 height 104
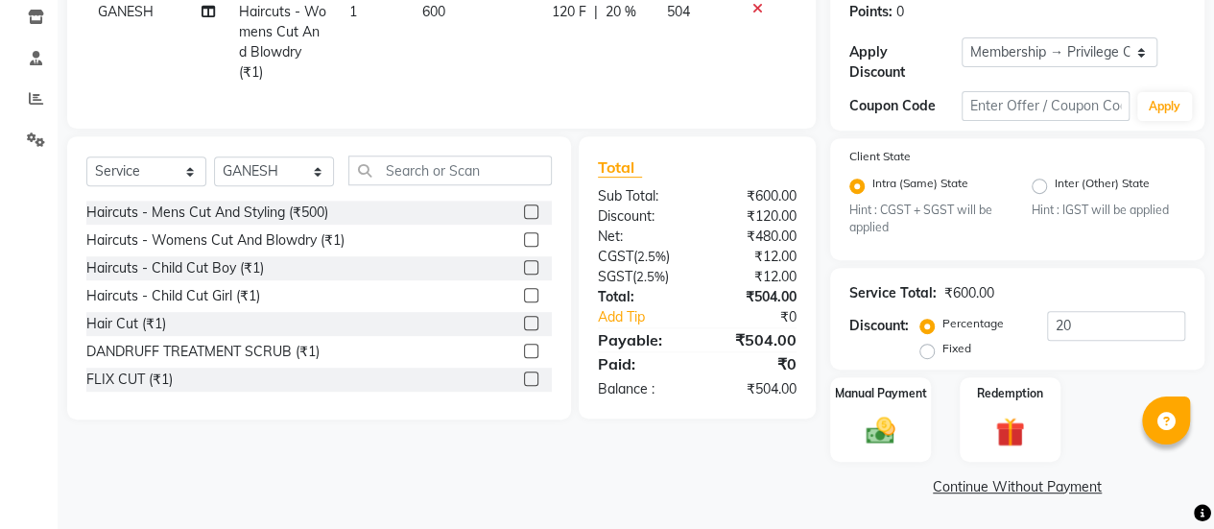
select select "93563"
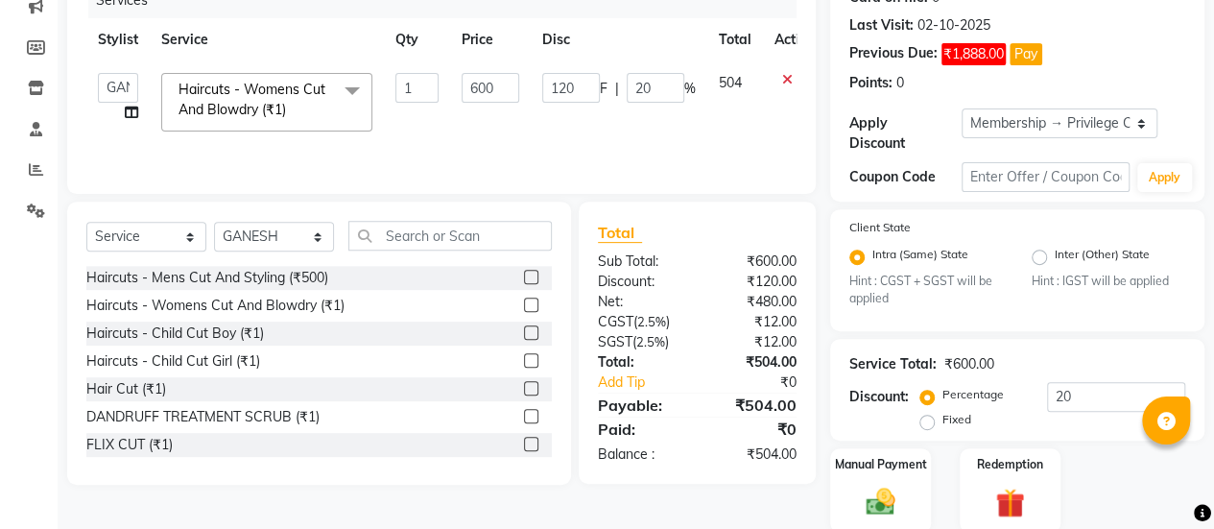
scroll to position [252, 0]
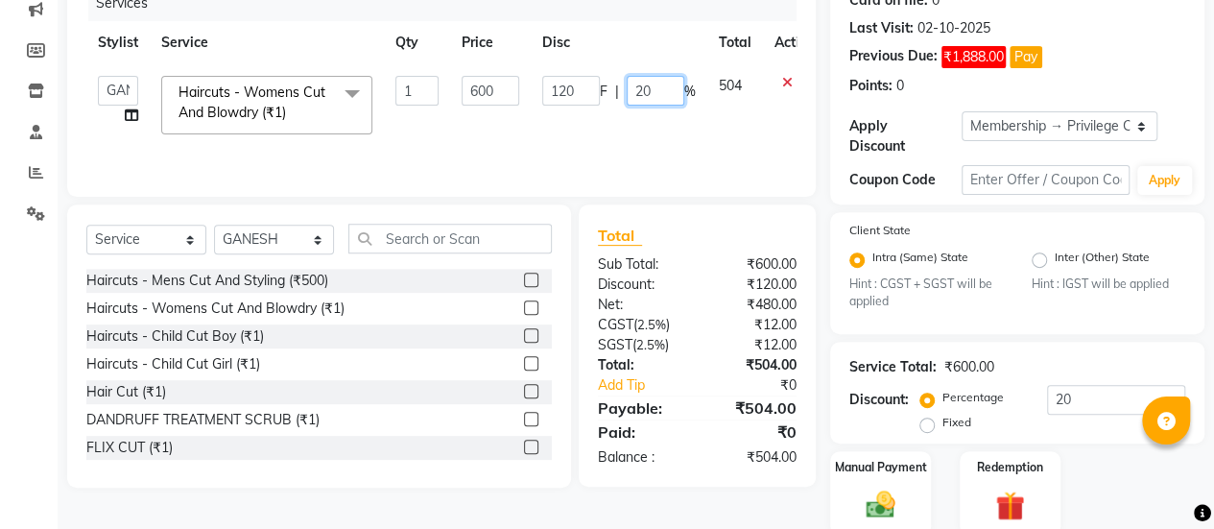
click at [664, 96] on input "20" at bounding box center [656, 91] width 58 height 30
type input "2"
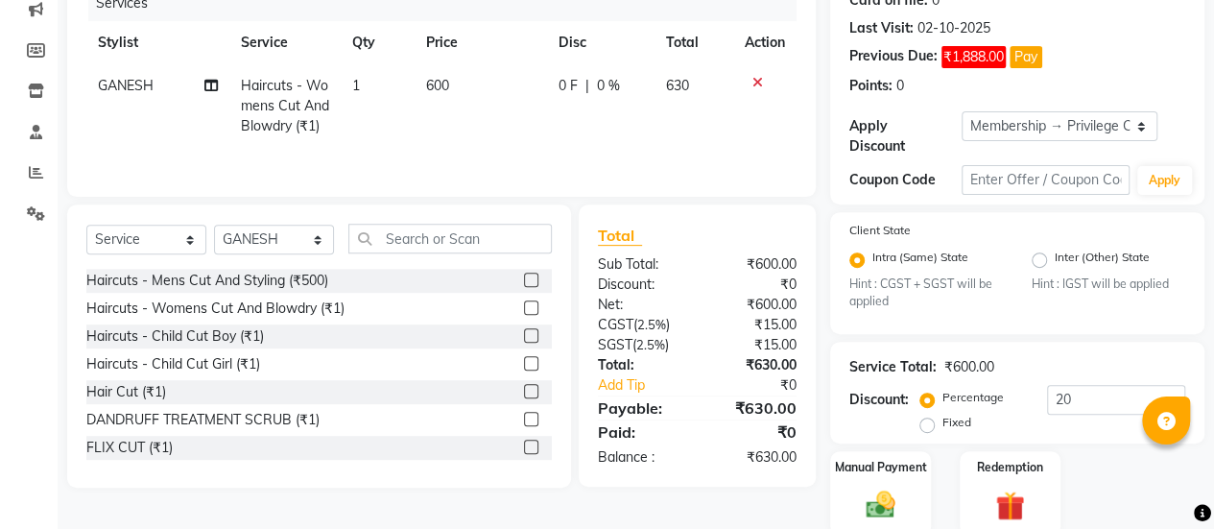
click at [645, 127] on td "0 F | 0 %" at bounding box center [600, 105] width 107 height 83
select select "93563"
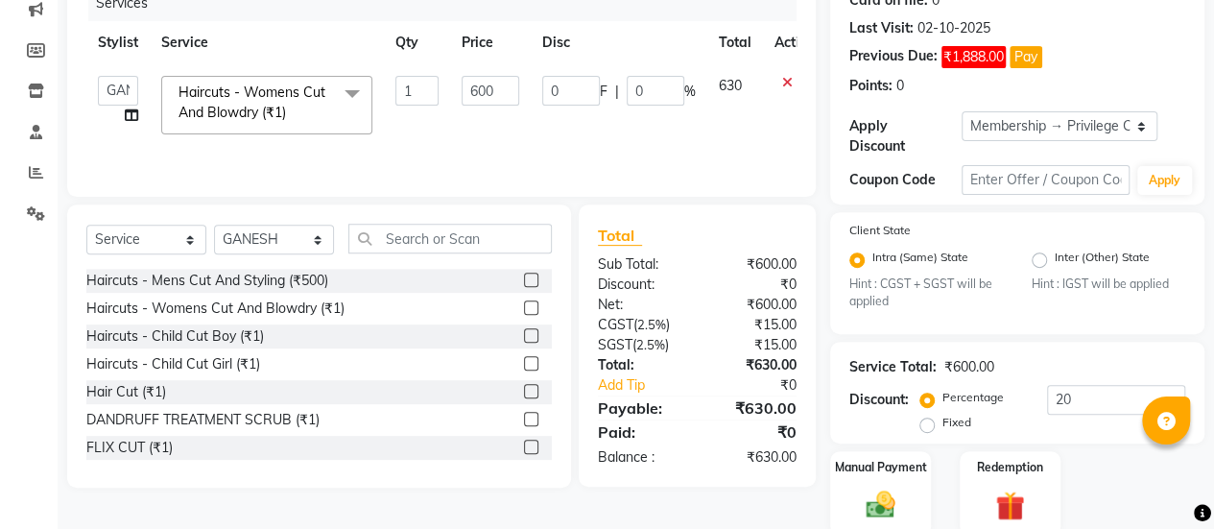
scroll to position [326, 0]
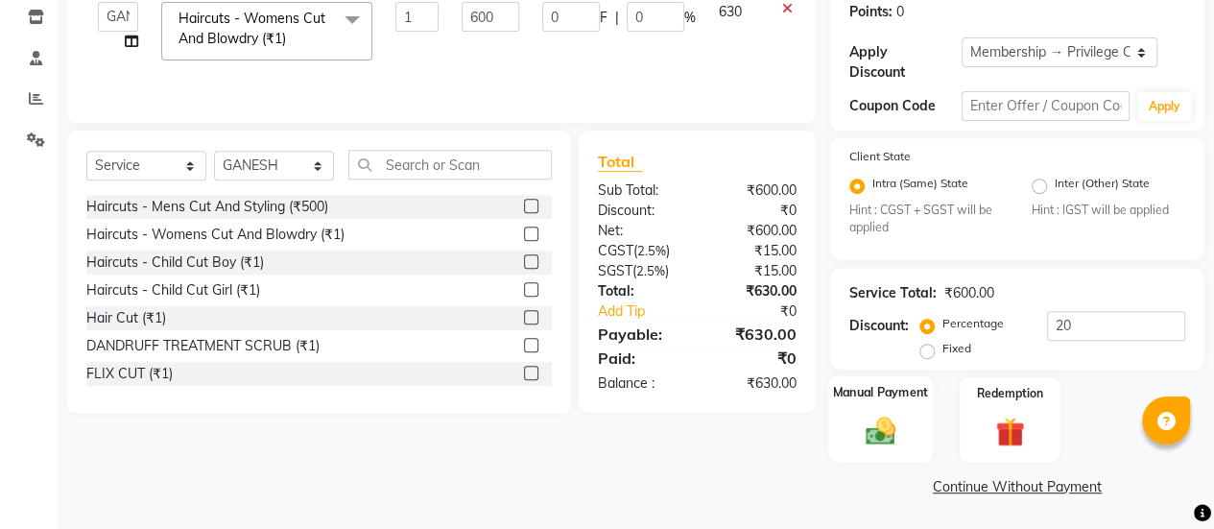
click at [888, 428] on img at bounding box center [880, 431] width 49 height 35
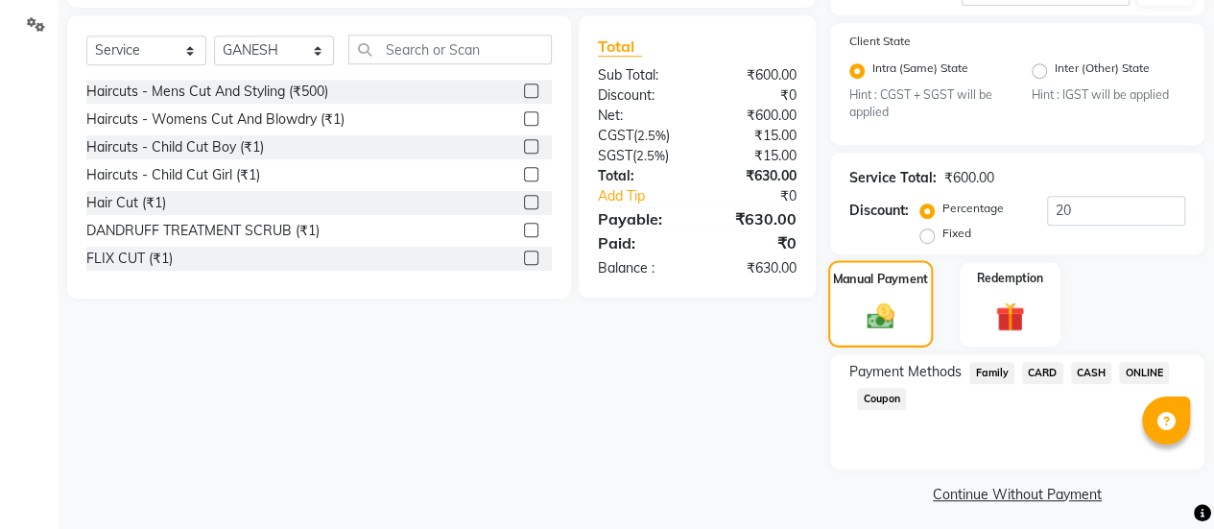
scroll to position [449, 0]
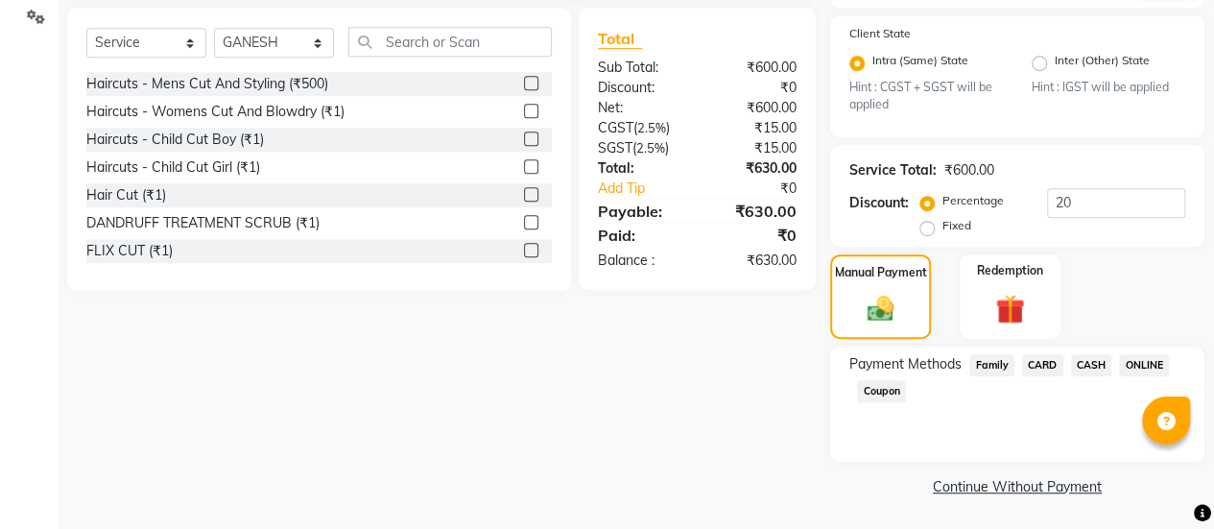
click at [1148, 362] on span "ONLINE" at bounding box center [1144, 365] width 50 height 22
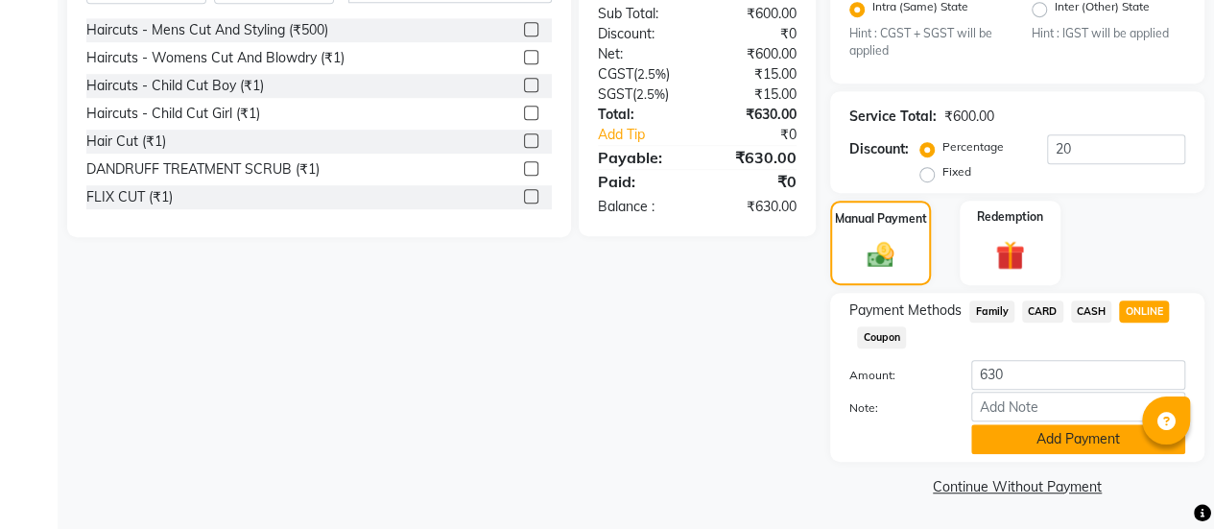
click at [1038, 424] on button "Add Payment" at bounding box center [1078, 439] width 214 height 30
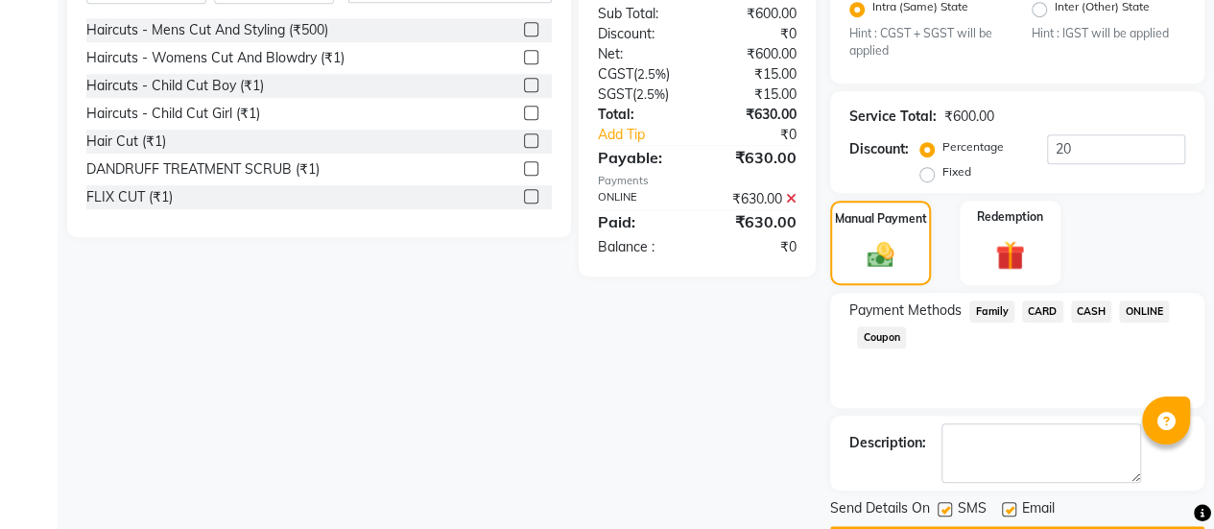
scroll to position [556, 0]
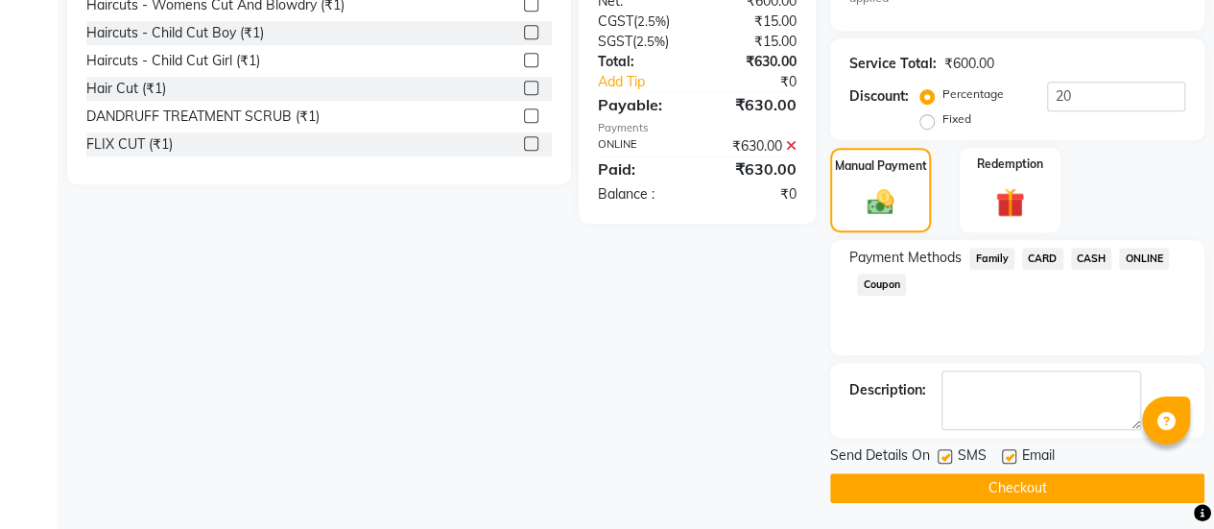
click at [1004, 454] on label at bounding box center [1009, 456] width 14 height 14
click at [1004, 454] on input "checkbox" at bounding box center [1008, 457] width 12 height 12
checkbox input "false"
click at [952, 492] on button "Checkout" at bounding box center [1017, 488] width 374 height 30
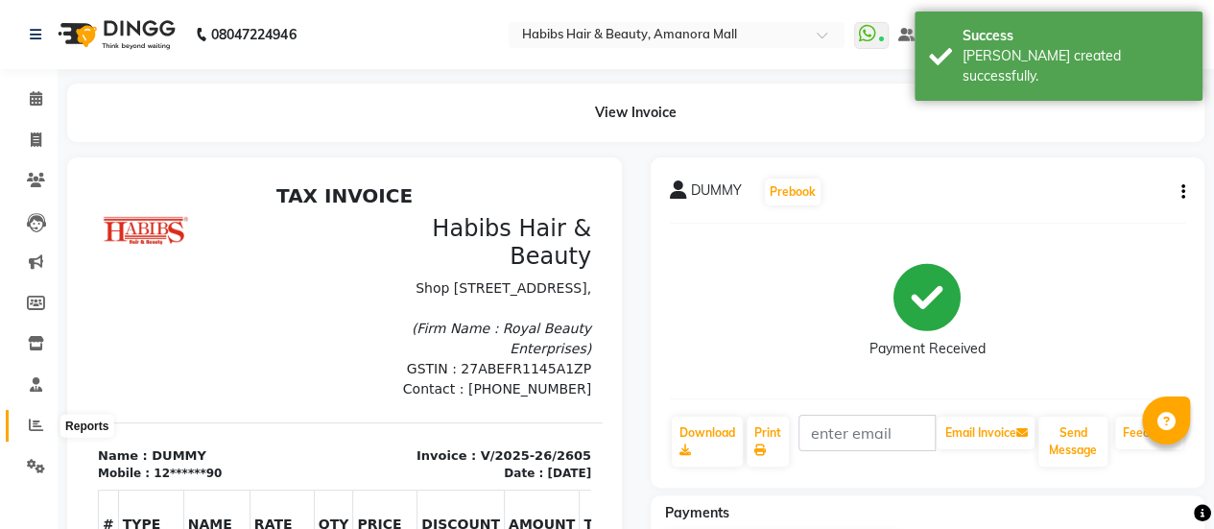
click at [33, 424] on icon at bounding box center [36, 424] width 14 height 14
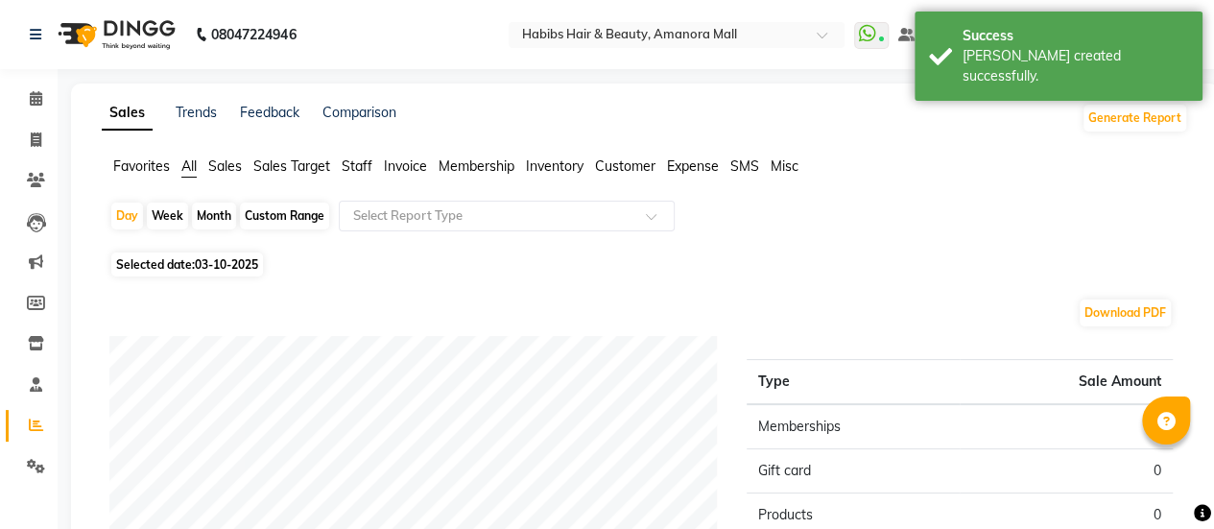
click at [167, 268] on span "Selected date: 03-10-2025" at bounding box center [187, 264] width 152 height 24
select select "10"
select select "2025"
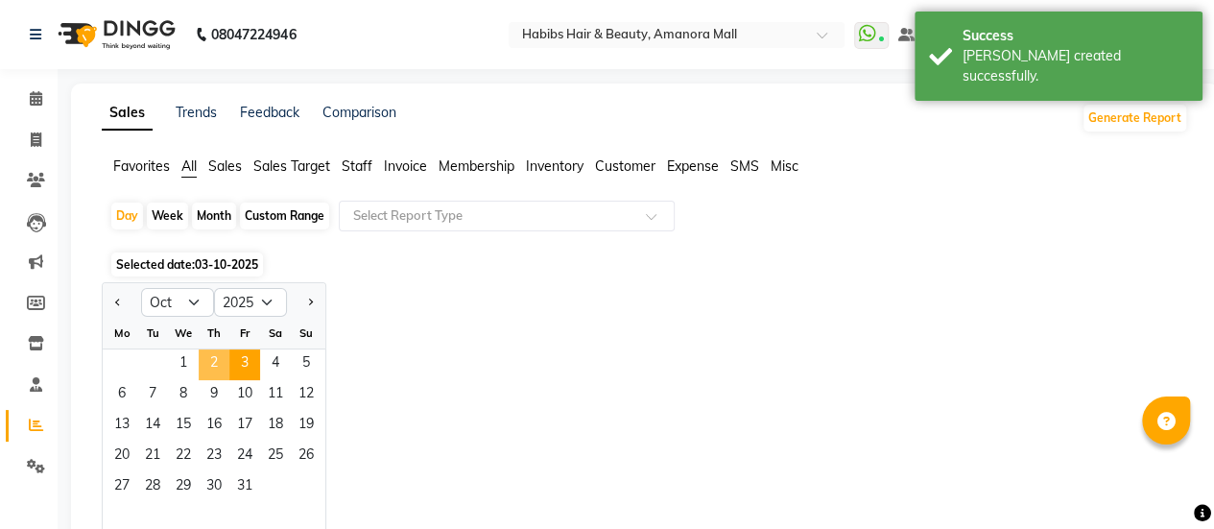
click at [213, 362] on span "2" at bounding box center [214, 364] width 31 height 31
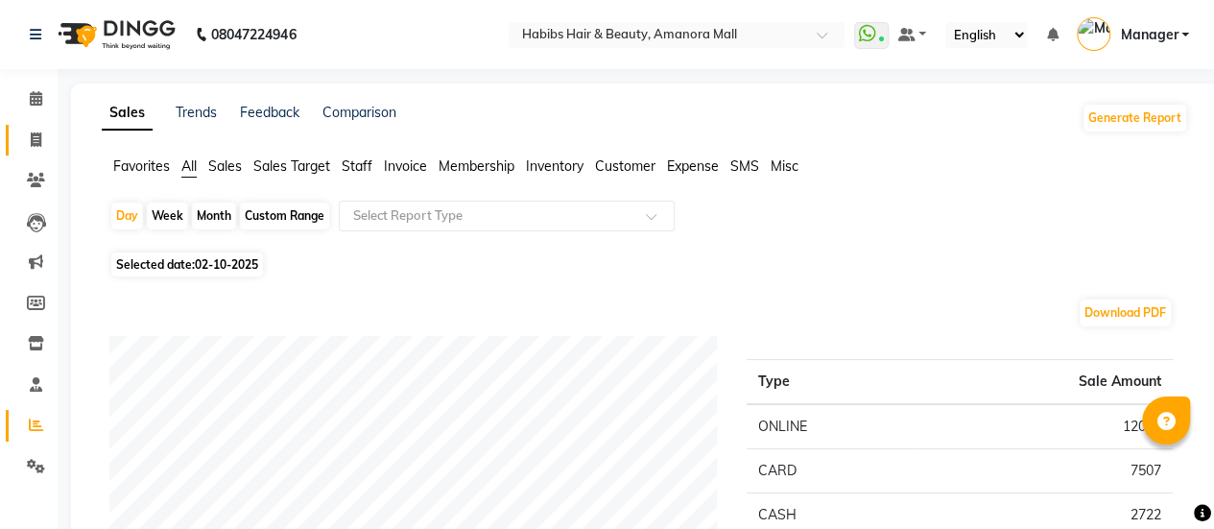
click at [35, 143] on icon at bounding box center [36, 139] width 11 height 14
select select "service"
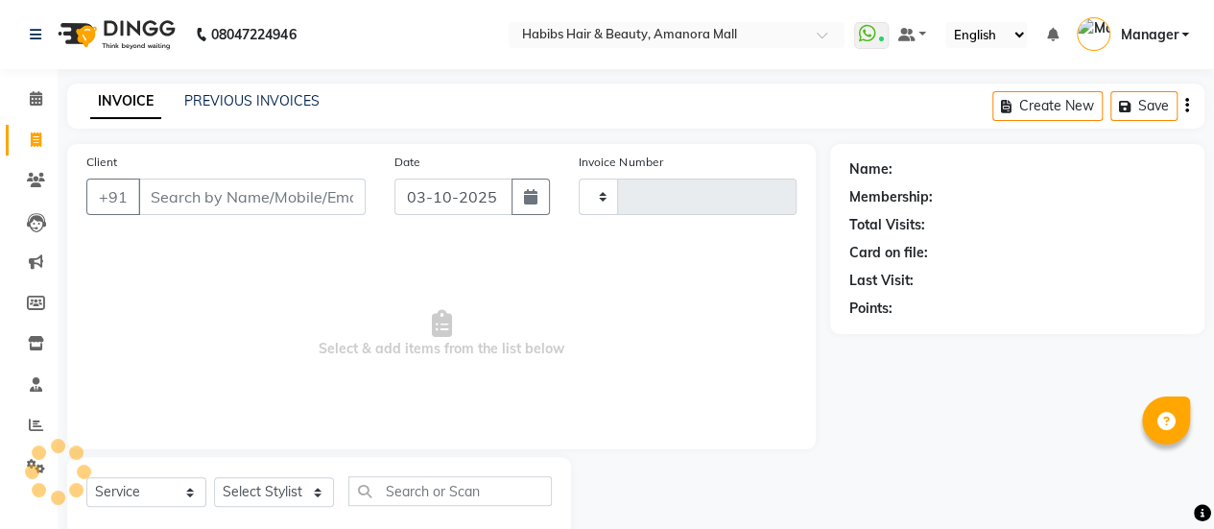
scroll to position [47, 0]
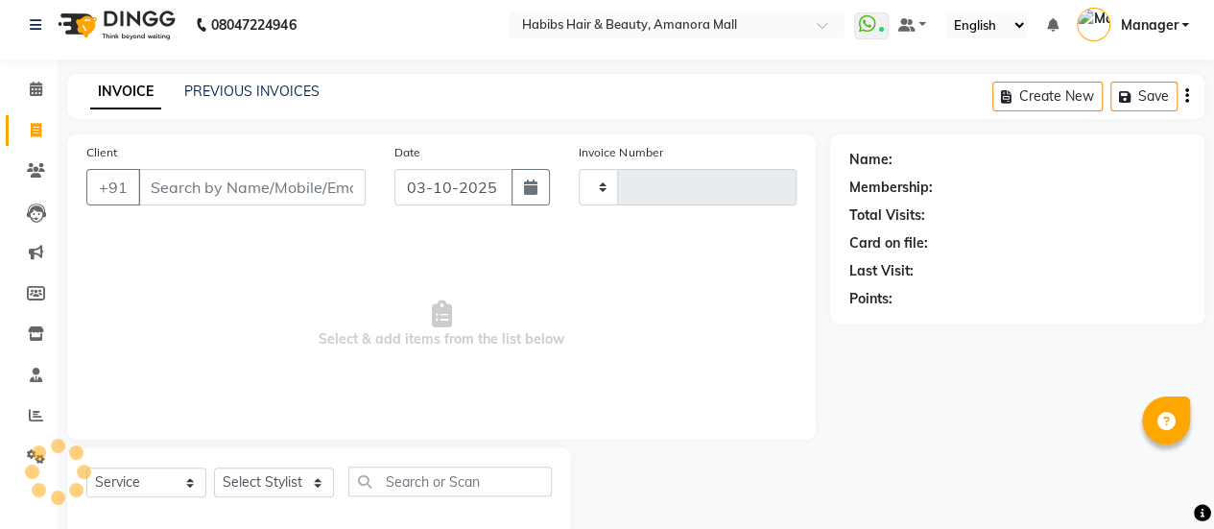
type input "2606"
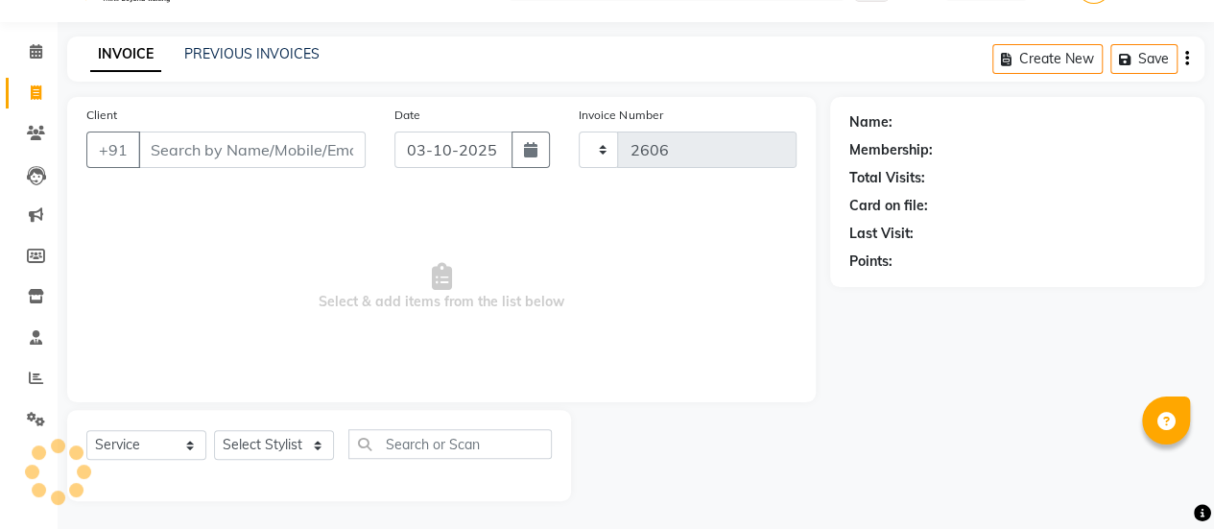
select select "5399"
